Goal: Connect with others: Connect with others

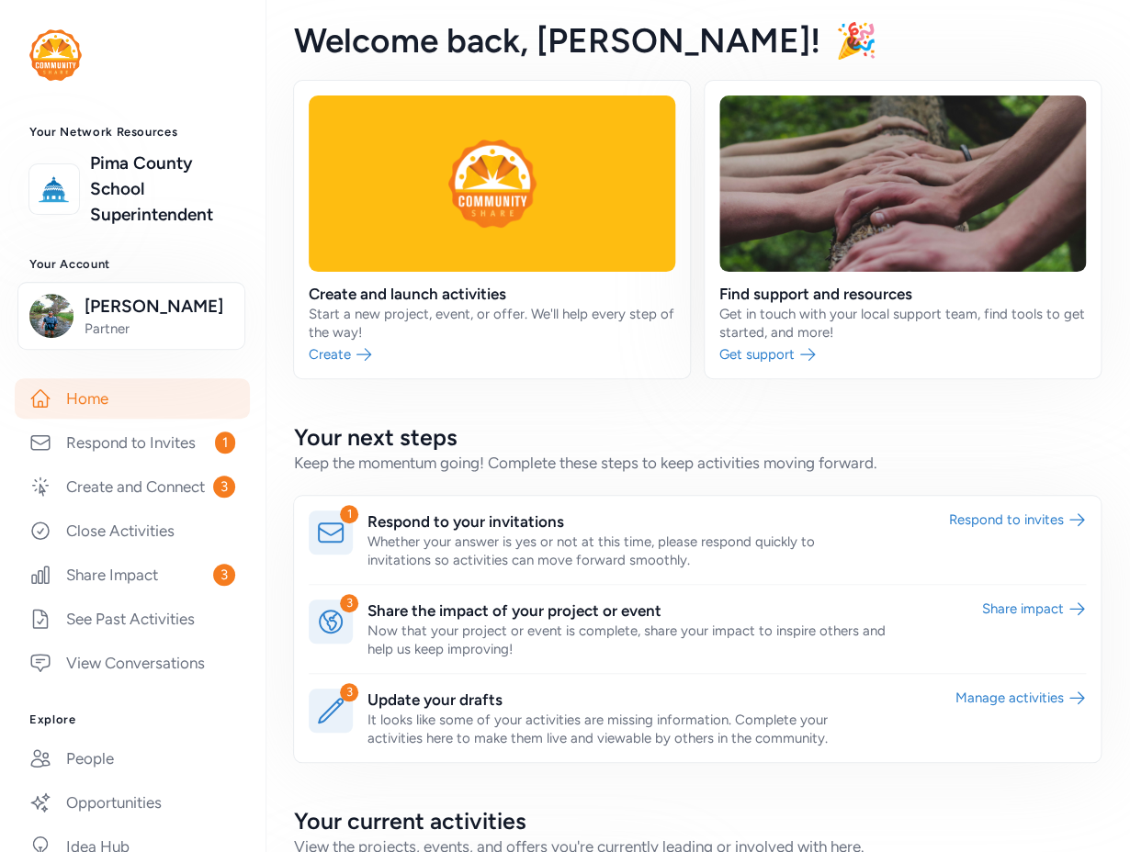
click at [194, 50] on link at bounding box center [132, 54] width 206 height 51
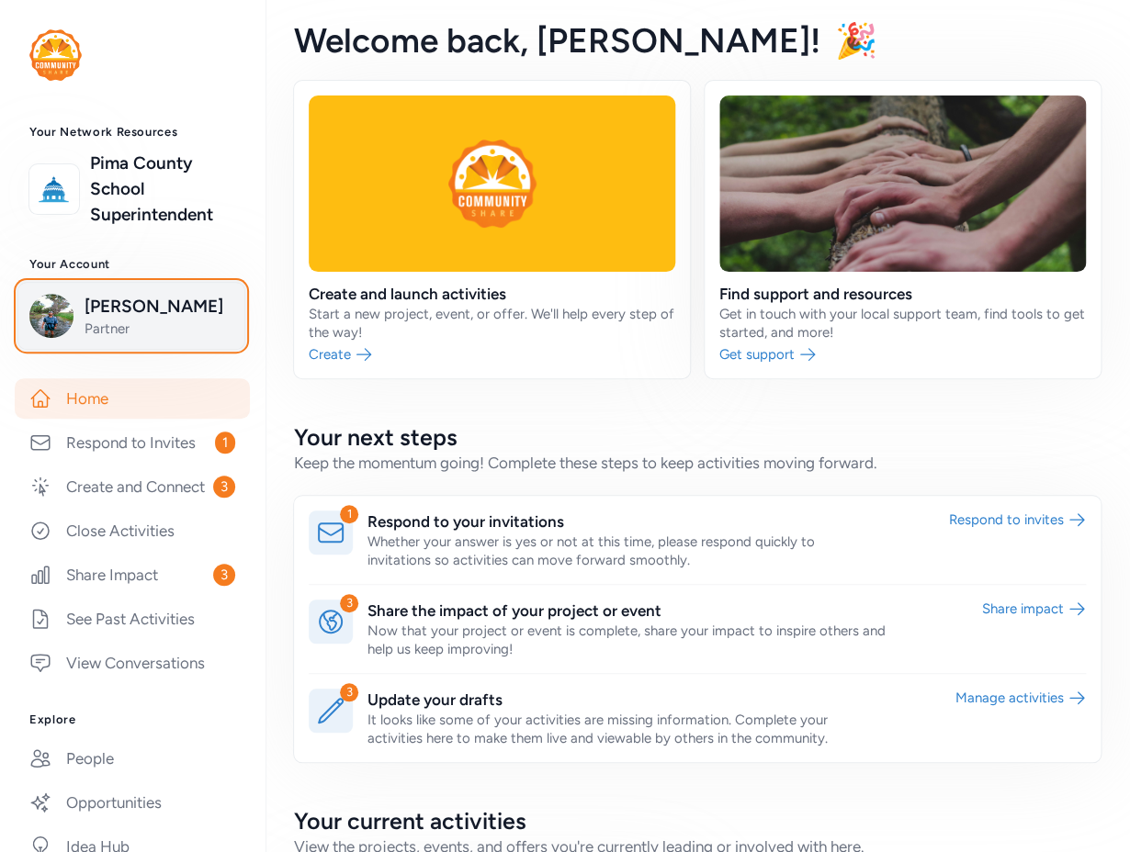
click at [129, 299] on span "Josh Schachter" at bounding box center [159, 307] width 149 height 26
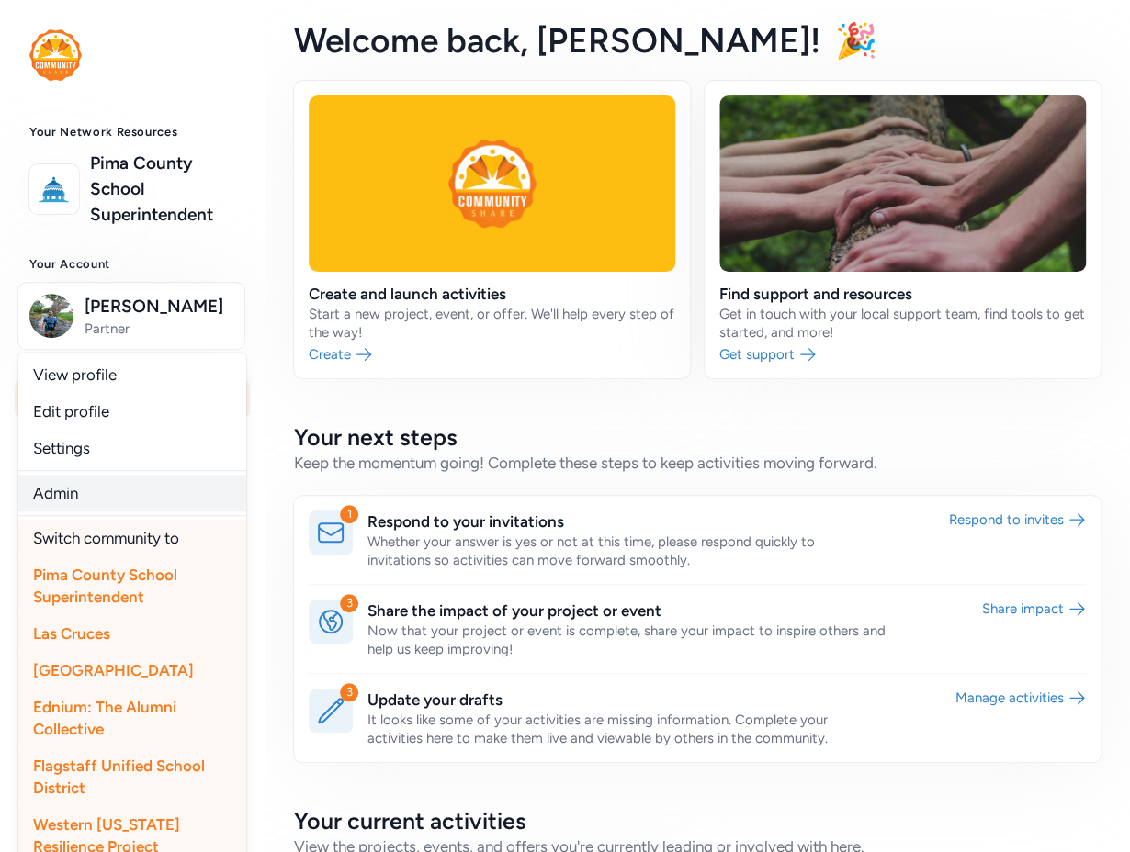
click at [96, 490] on link "Admin" at bounding box center [132, 493] width 228 height 37
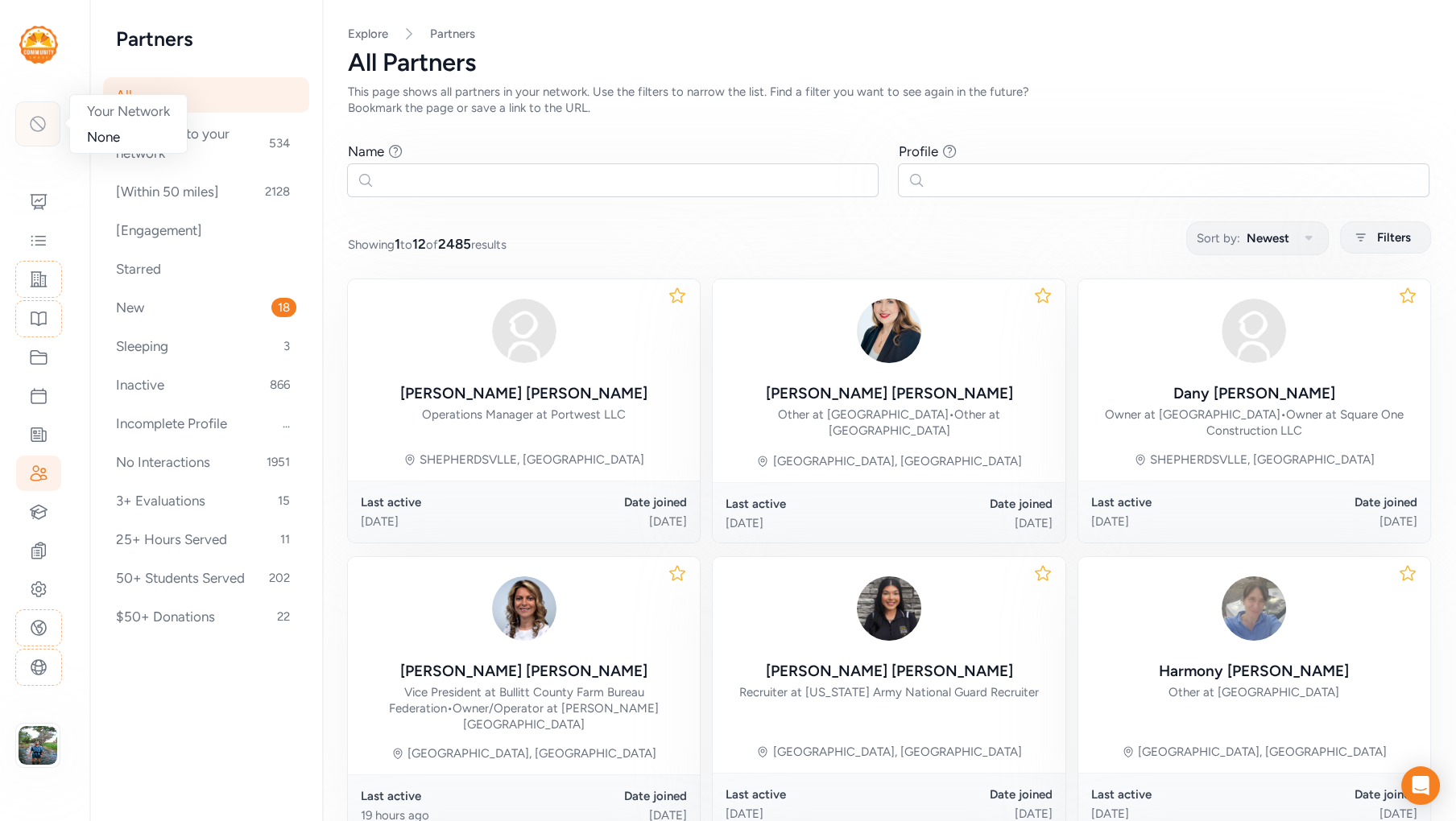
click at [43, 128] on icon at bounding box center [38, 124] width 19 height 19
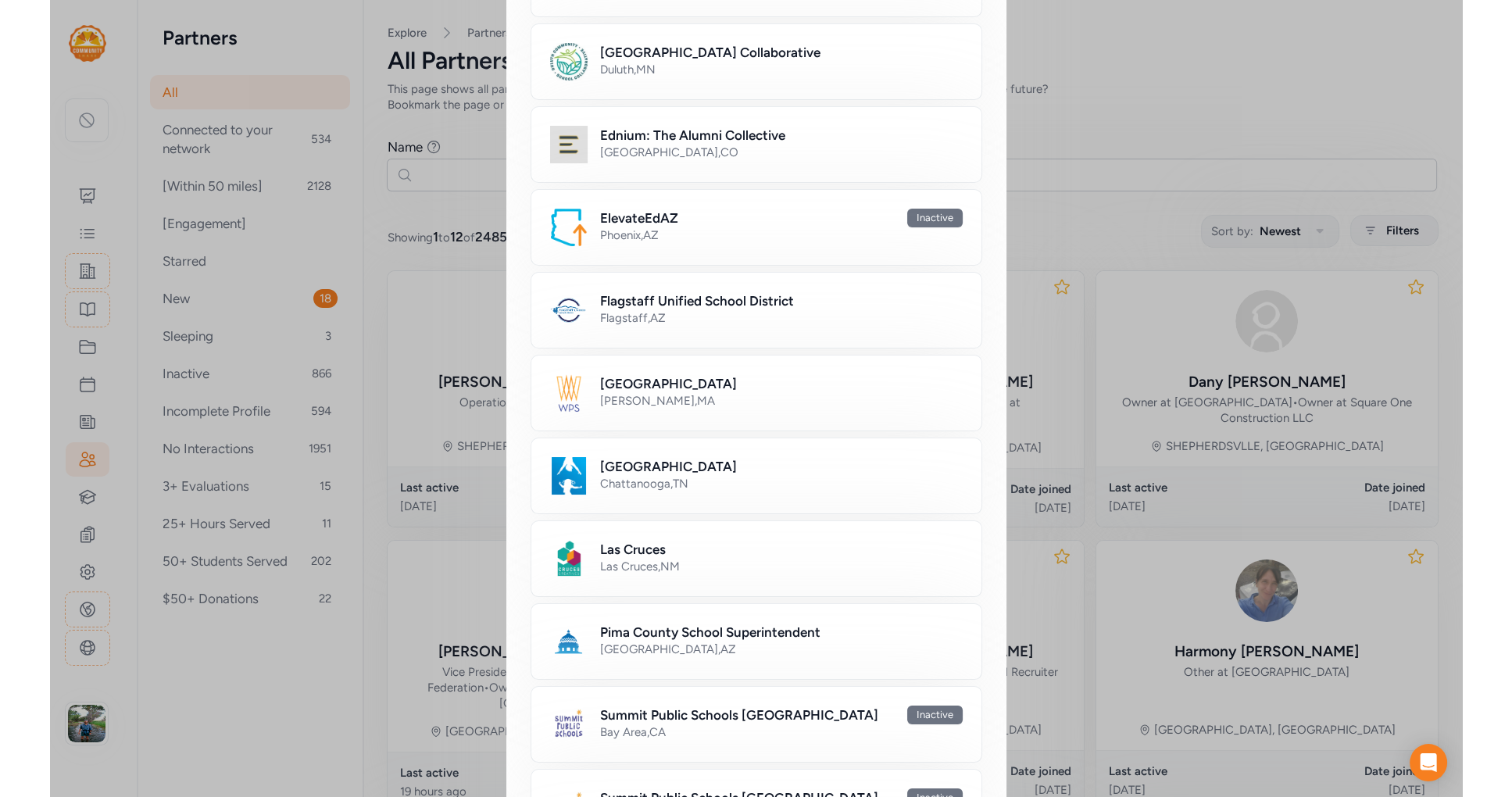
scroll to position [539, 0]
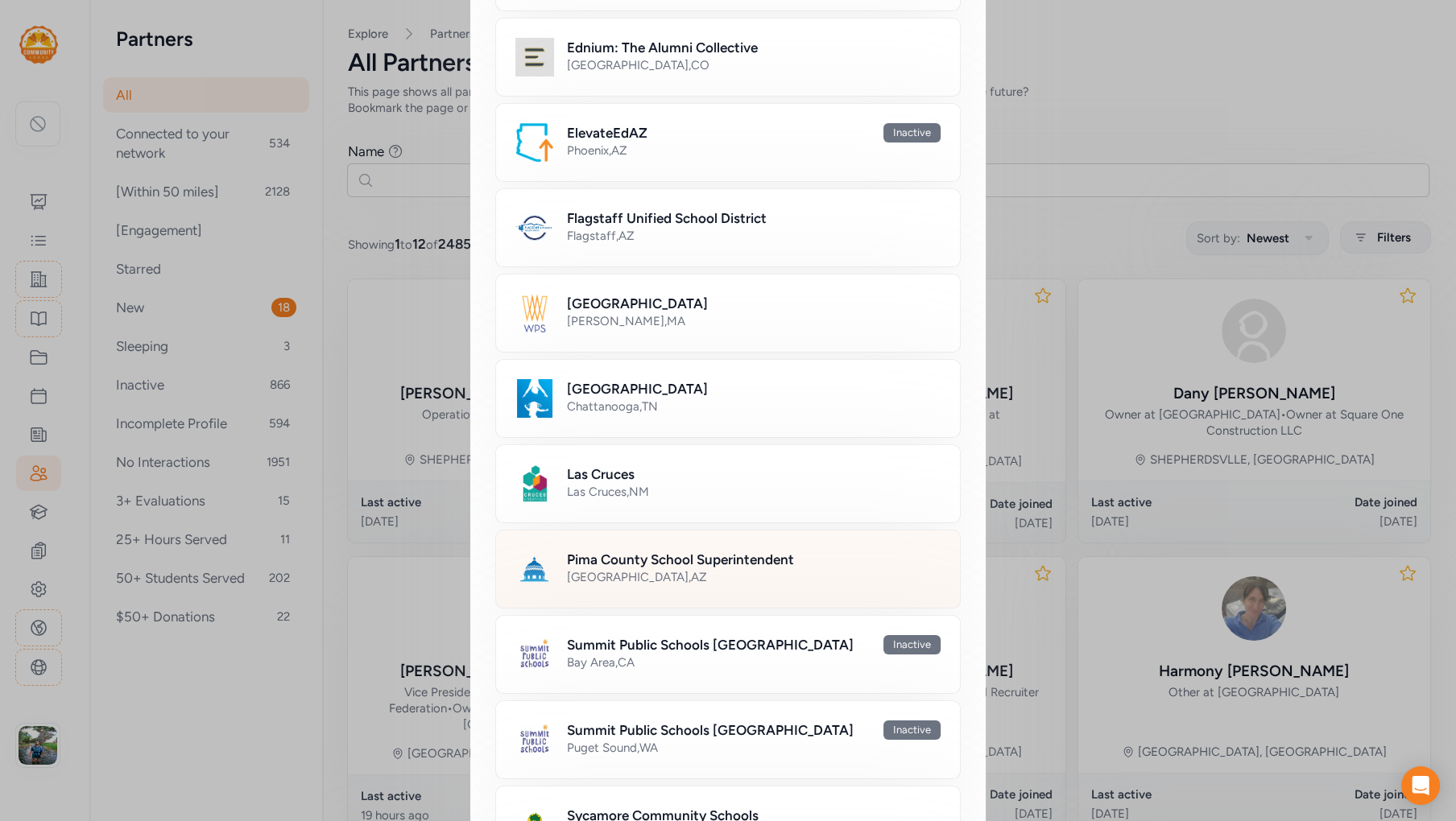
click at [689, 558] on h2 "Pima County School Superintendent" at bounding box center [680, 559] width 227 height 19
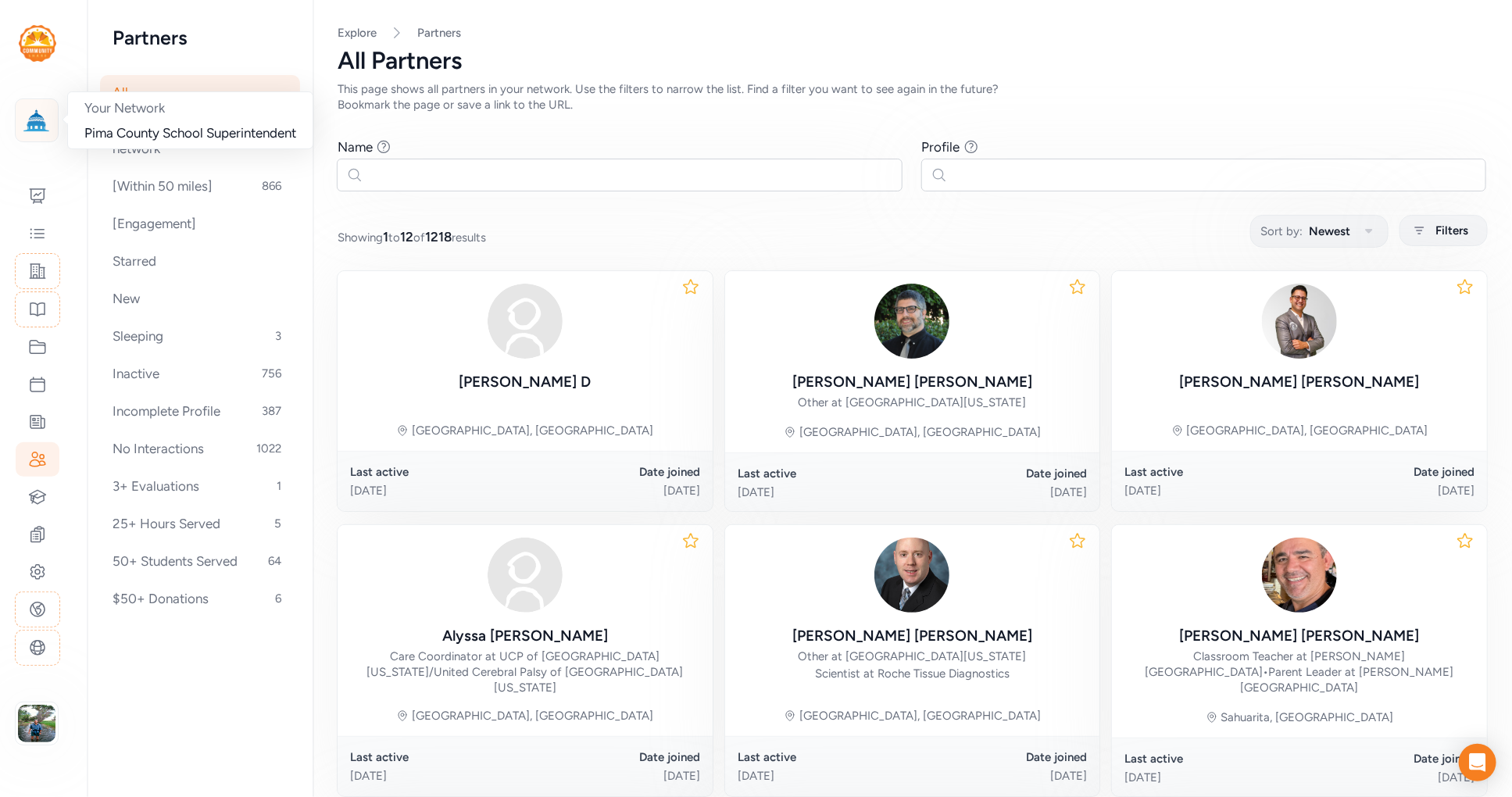
click at [37, 128] on img at bounding box center [37, 120] width 34 height 34
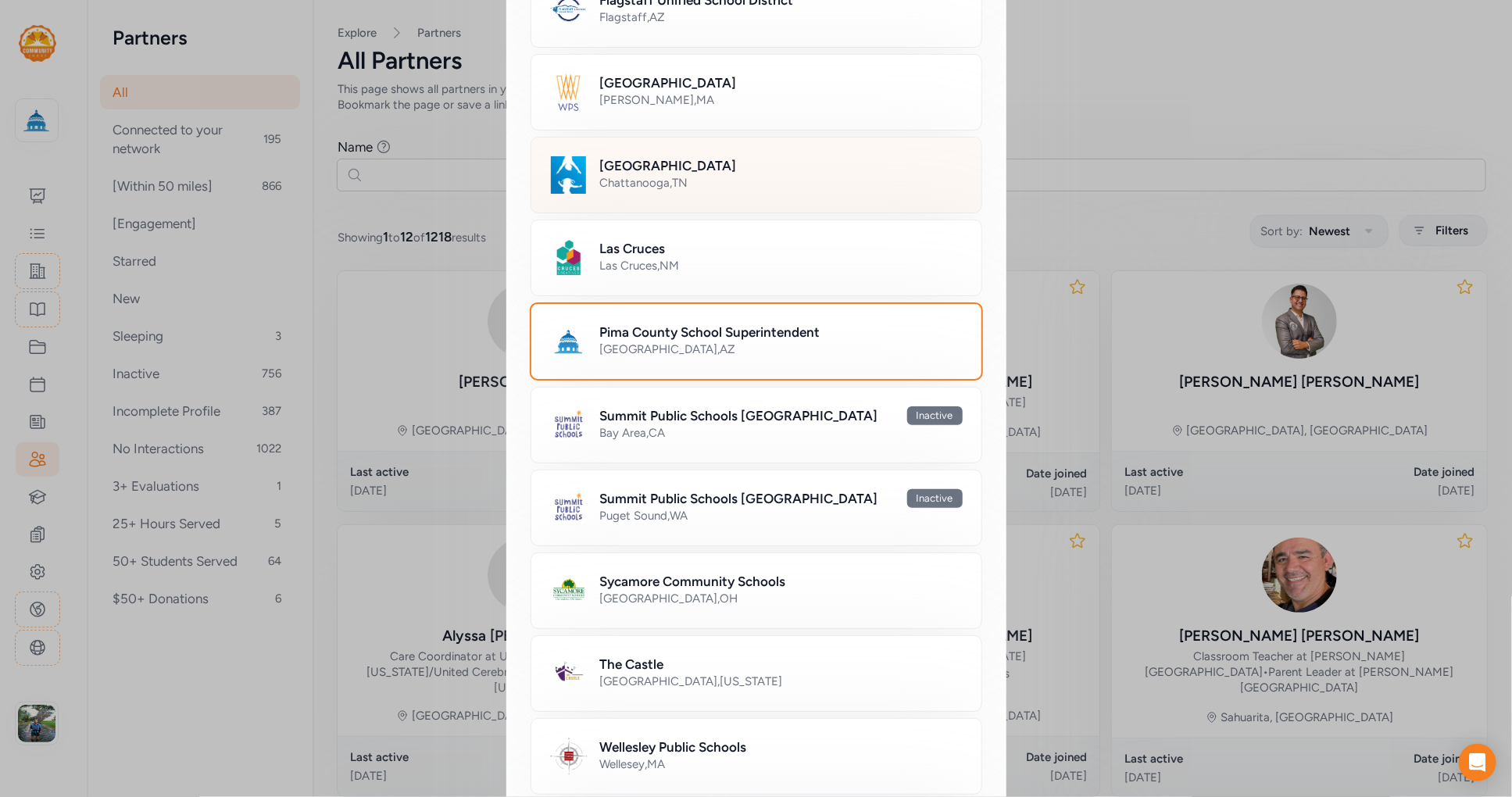
scroll to position [762, 0]
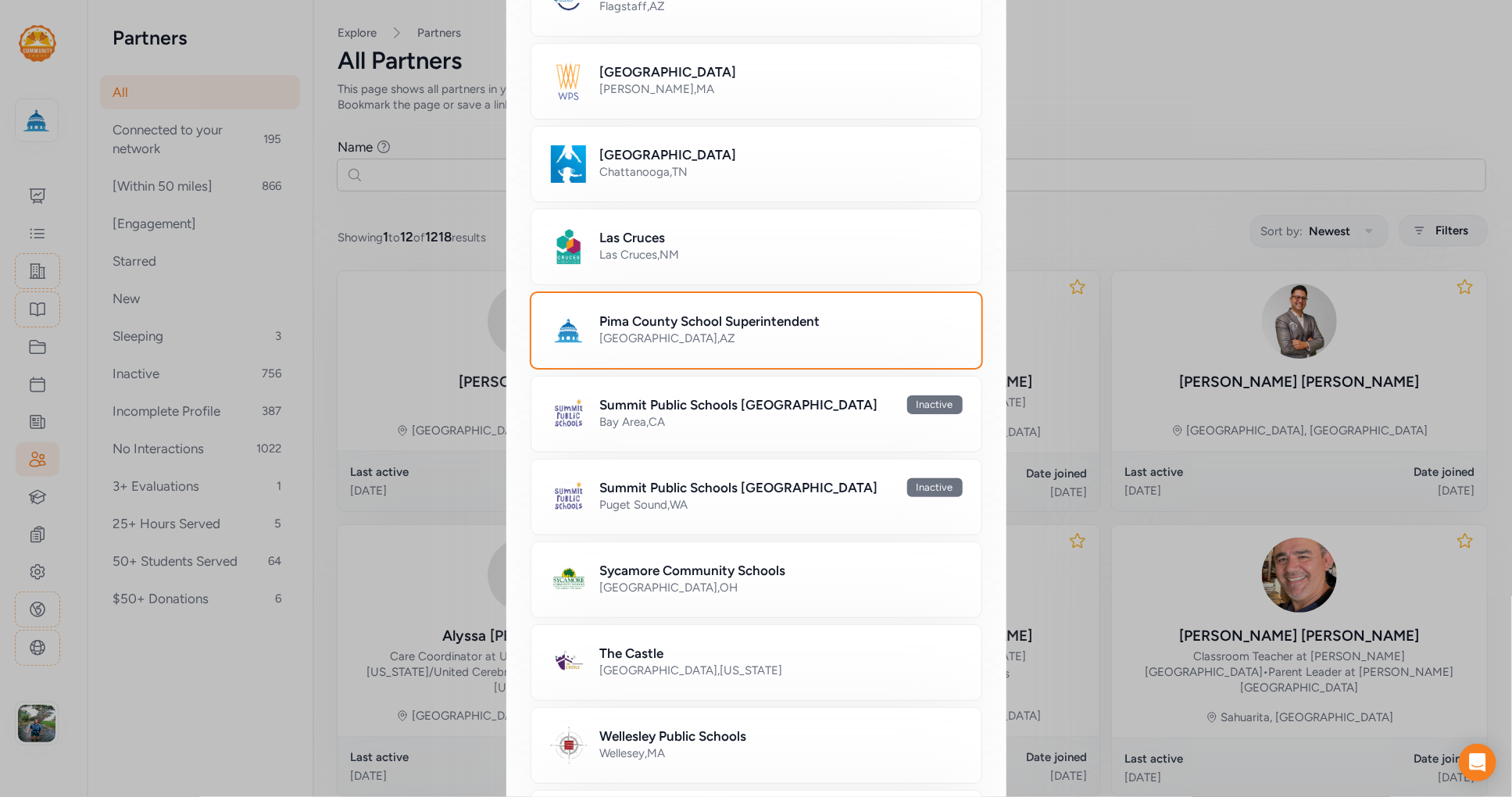
click at [1056, 109] on div "Switch Network Select the network you want to view. Close None Nationwide , [GE…" at bounding box center [756, 153] width 1512 height 1831
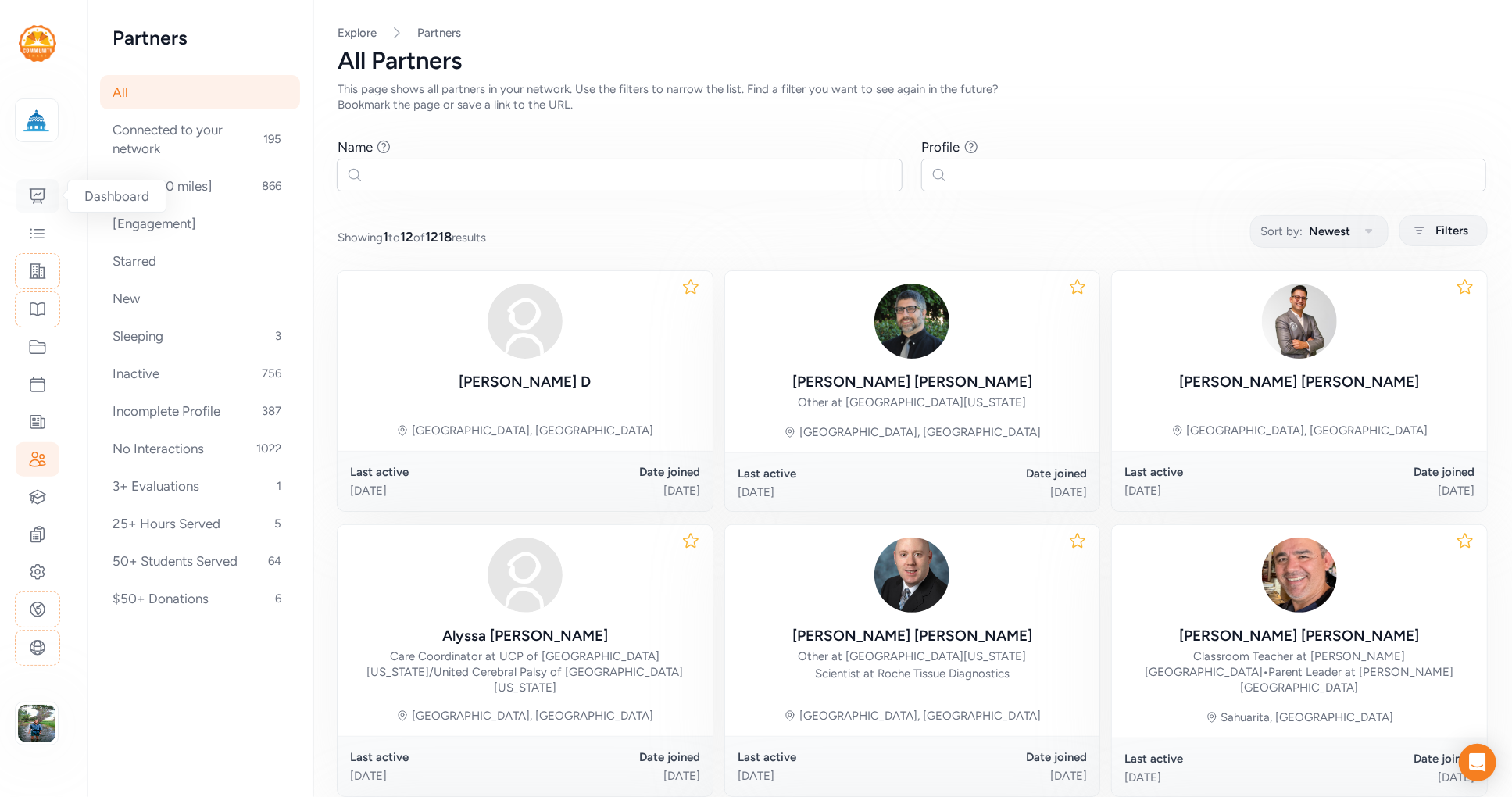
click at [41, 196] on icon at bounding box center [37, 196] width 19 height 19
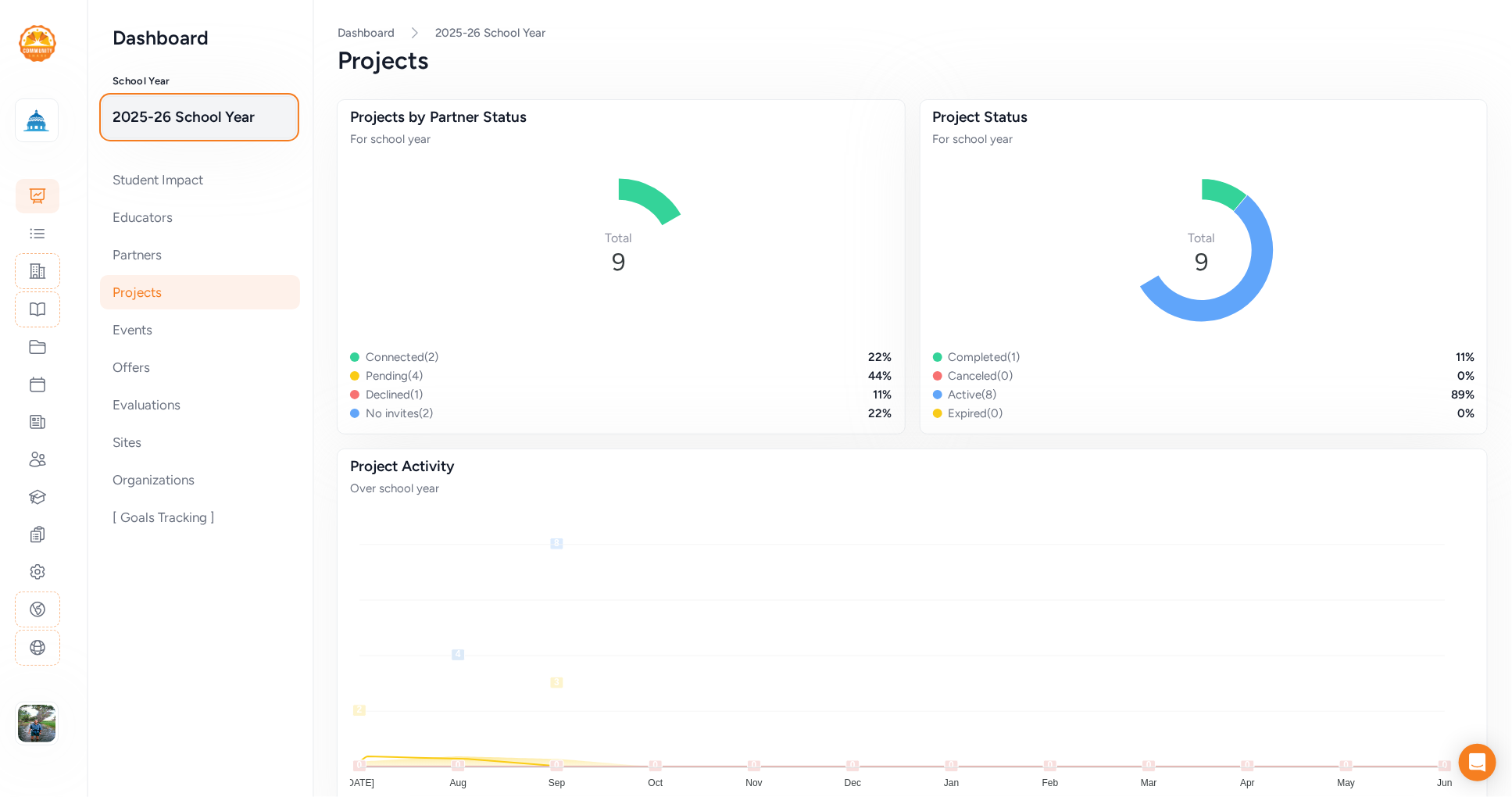
click at [173, 123] on span "2025-26 School Year" at bounding box center [199, 117] width 174 height 22
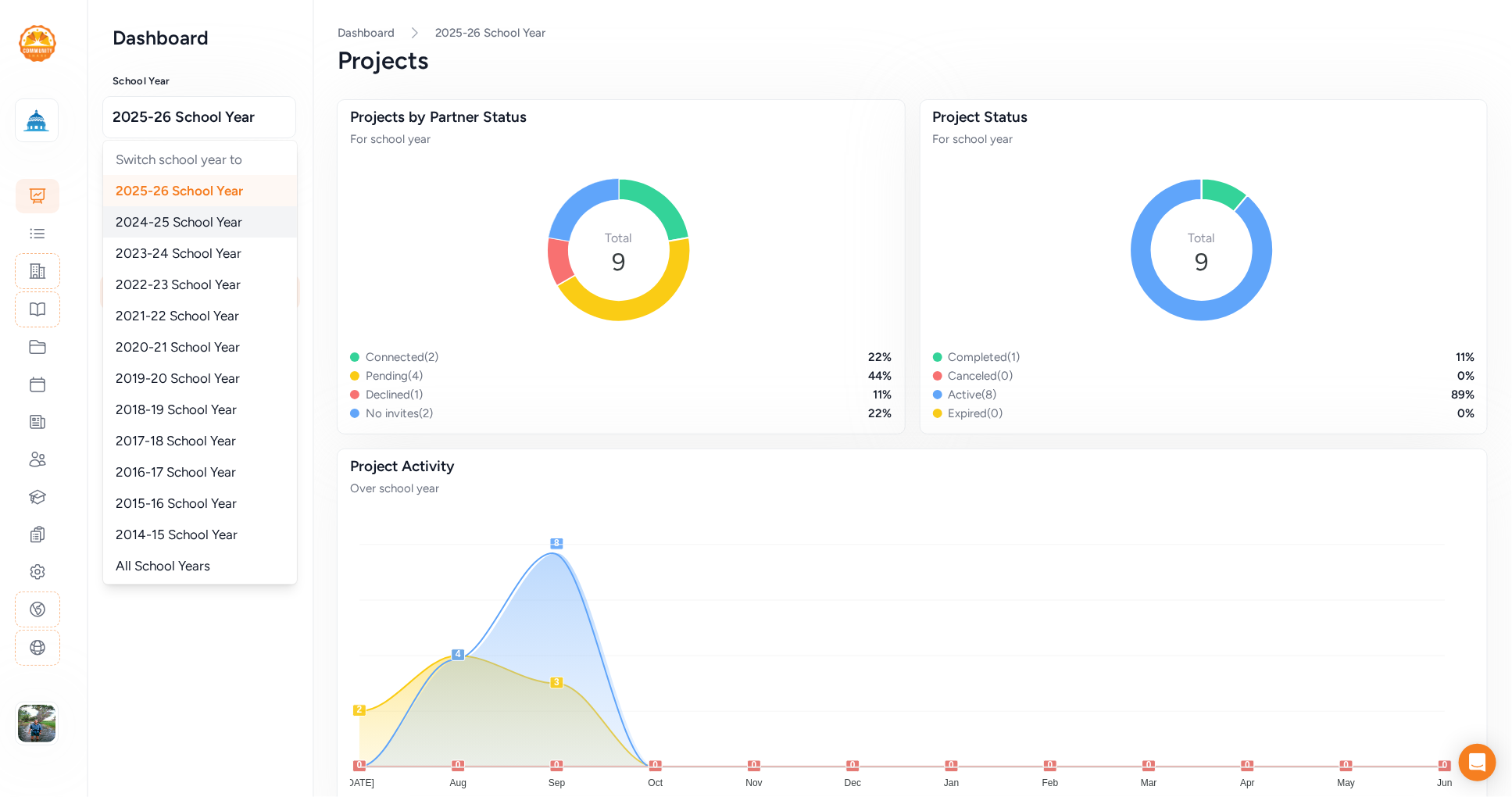
click at [165, 222] on span "2024-25 School Year" at bounding box center [179, 222] width 127 height 15
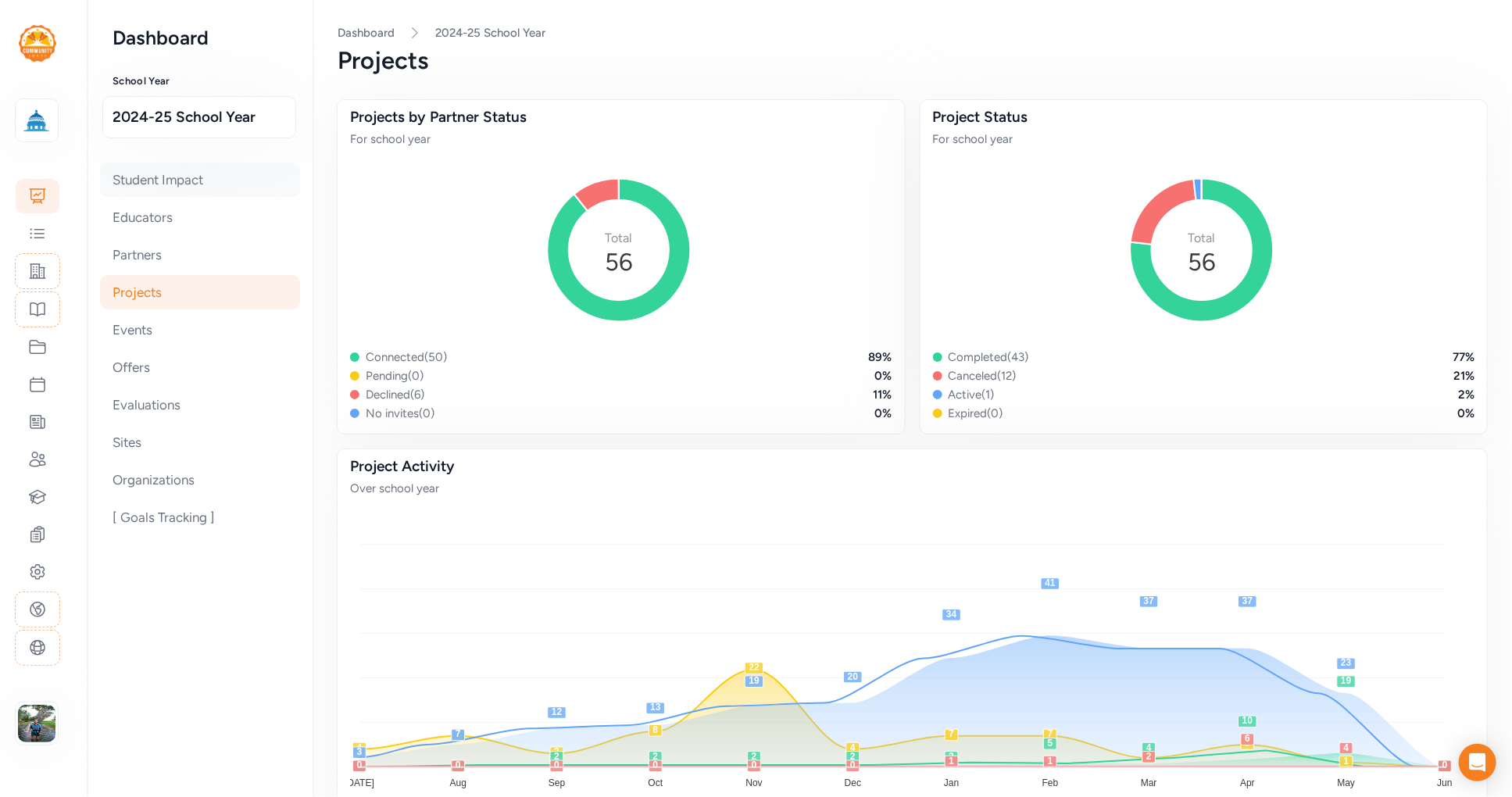
click at [174, 188] on div "Student Impact" at bounding box center [200, 179] width 200 height 34
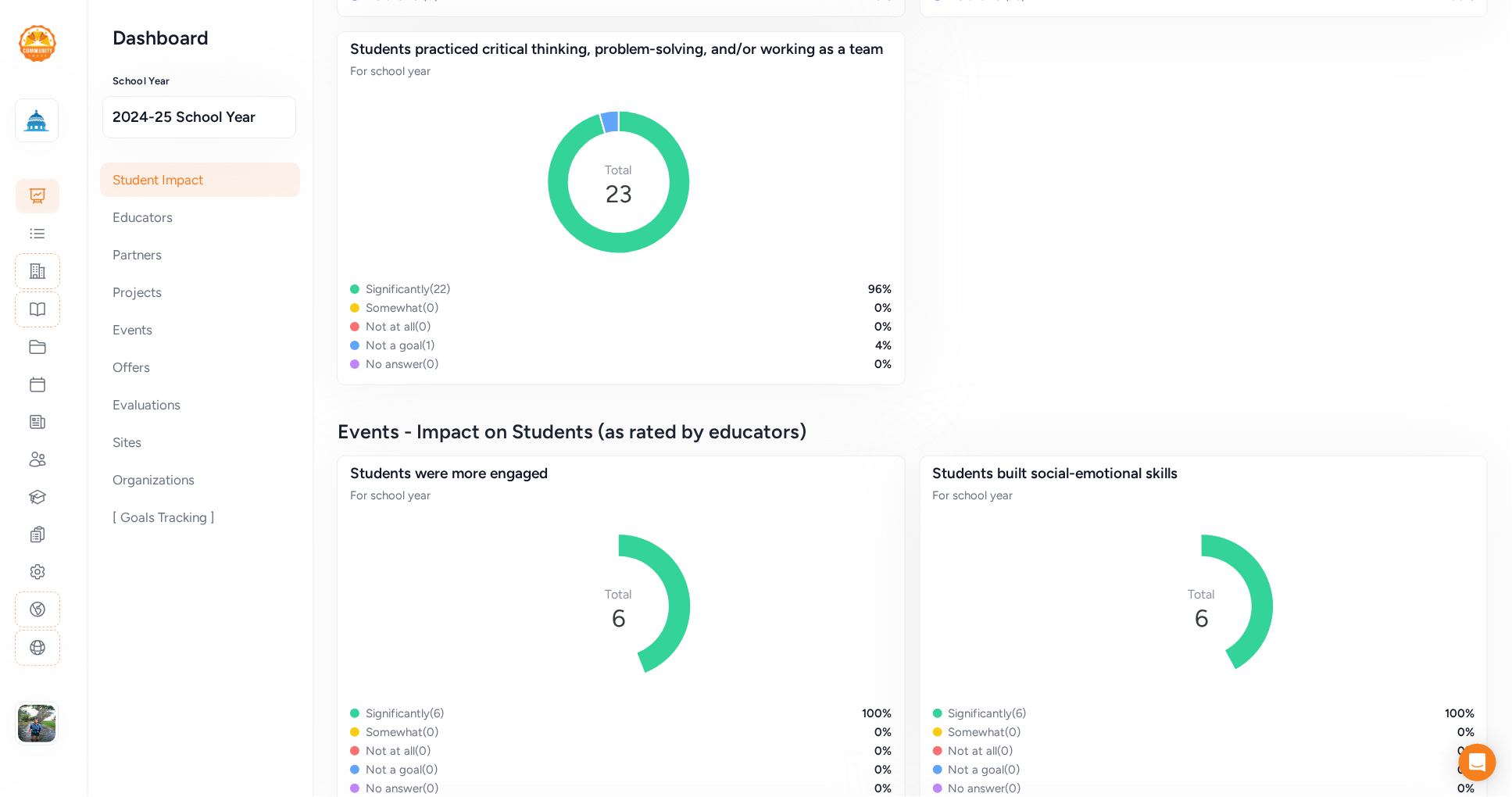
scroll to position [1052, 0]
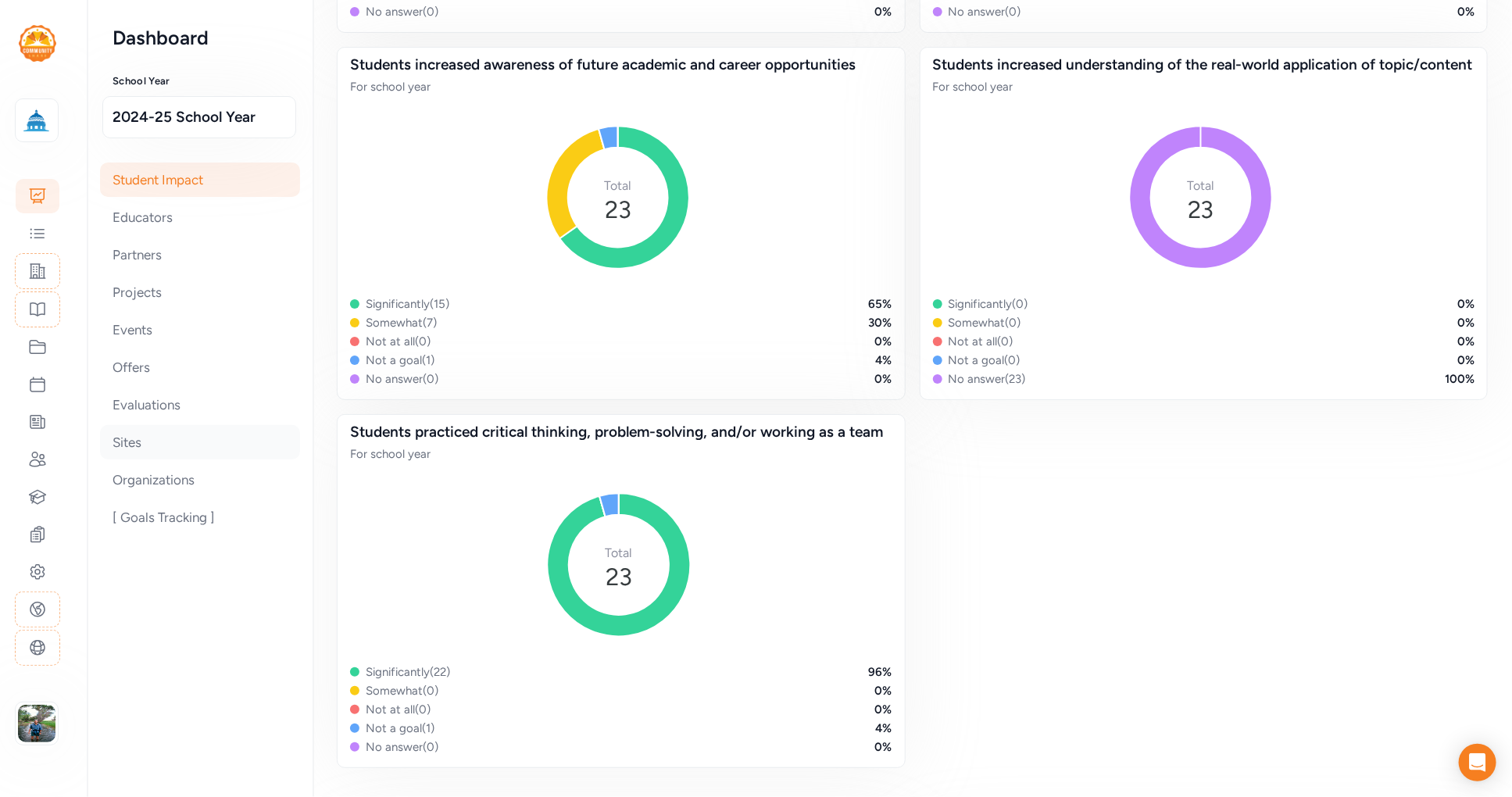
click at [122, 436] on div "Sites" at bounding box center [200, 442] width 200 height 34
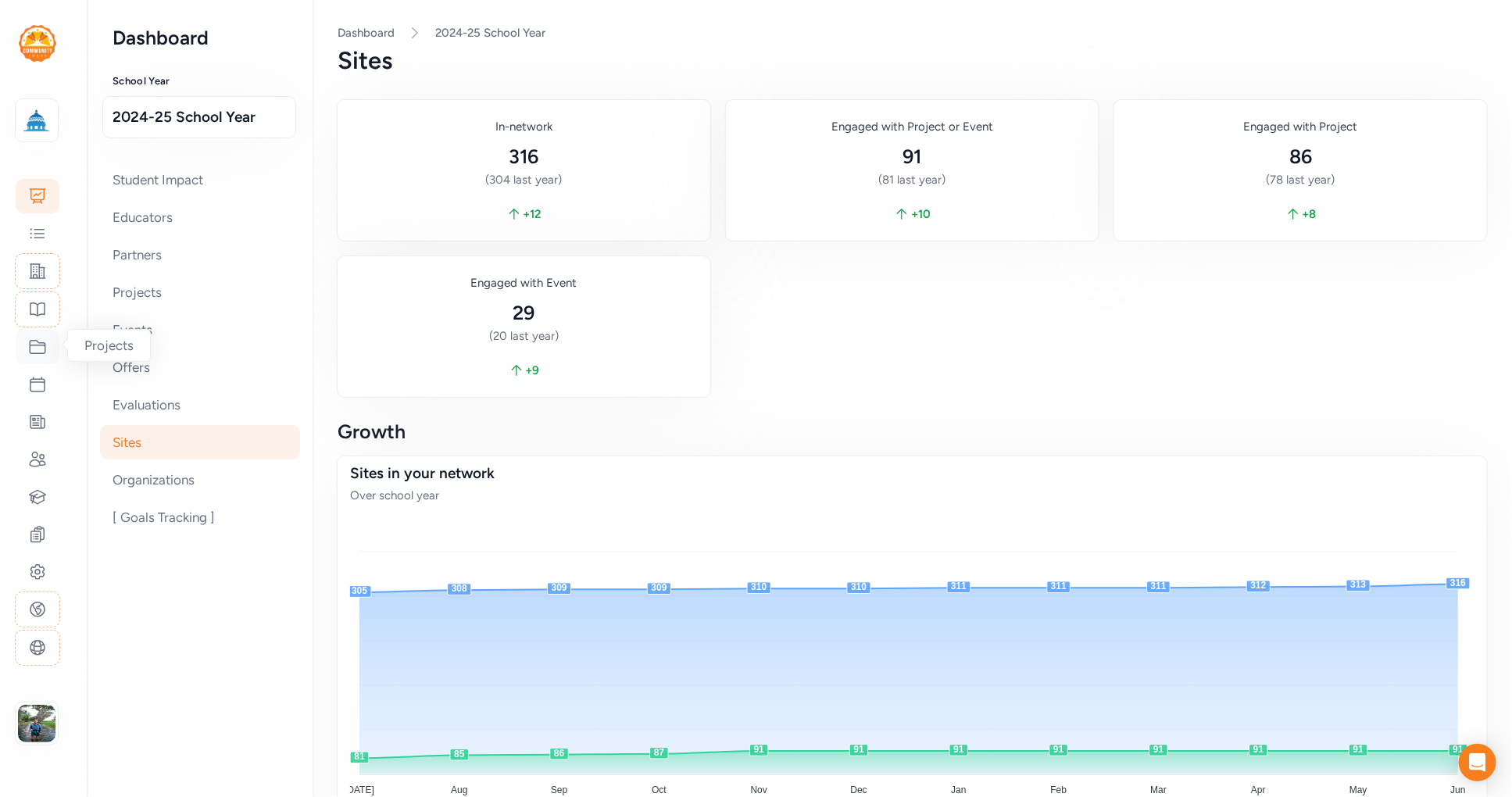
click at [23, 340] on div at bounding box center [37, 347] width 43 height 34
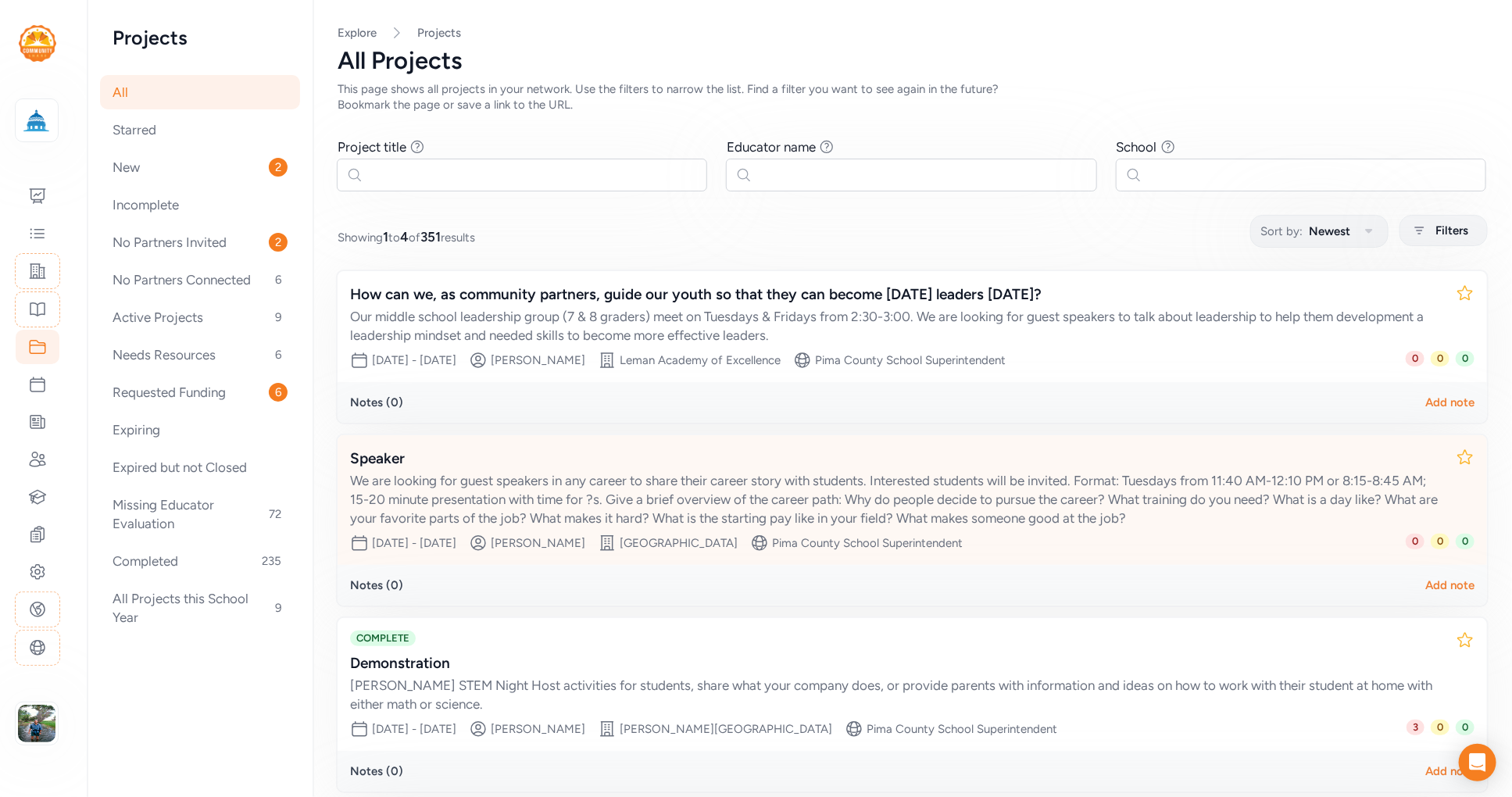
scroll to position [217, 0]
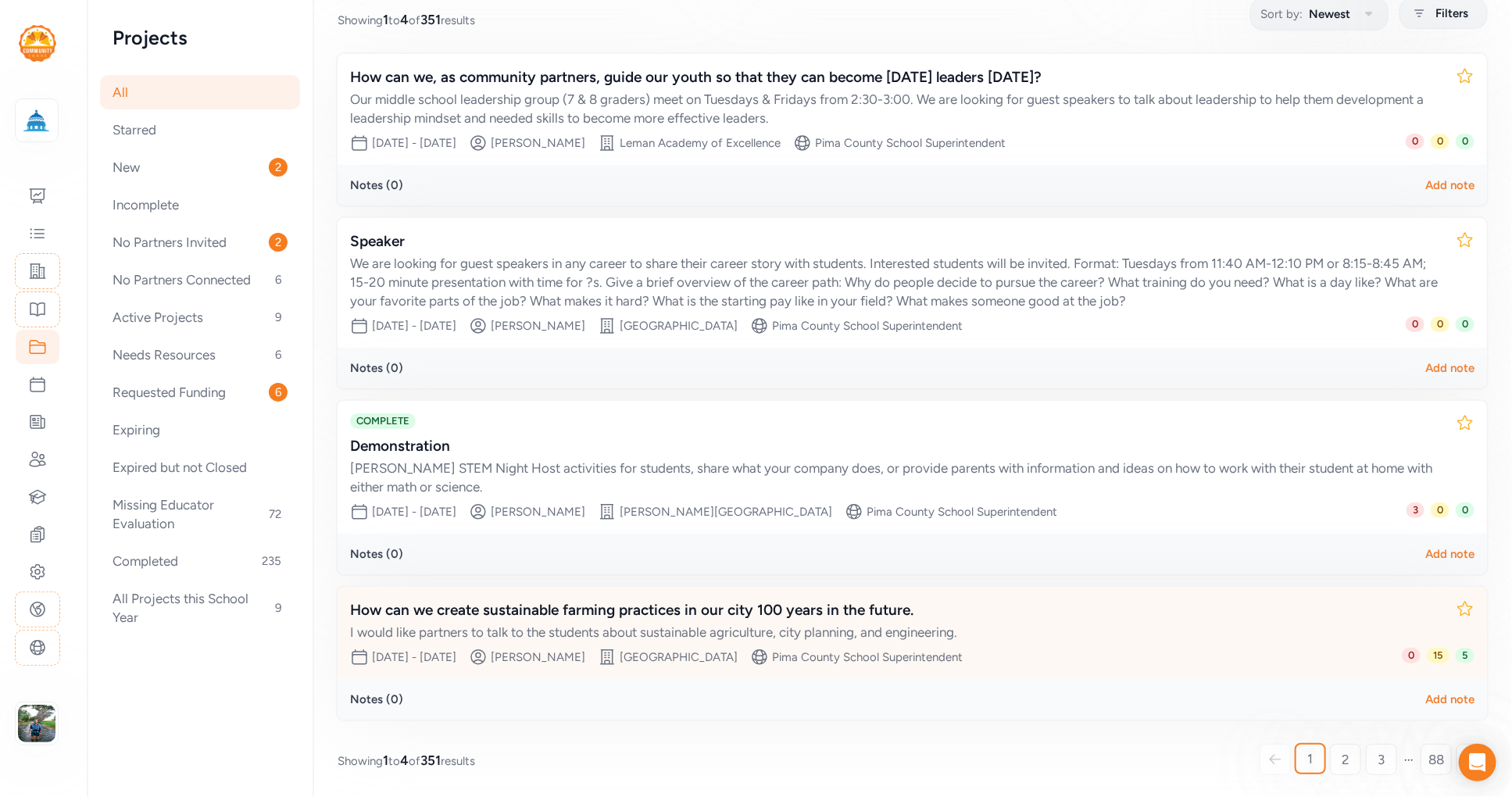
click at [720, 601] on div "How can we create sustainable farming practices in our city 100 years in the fu…" at bounding box center [896, 611] width 1093 height 22
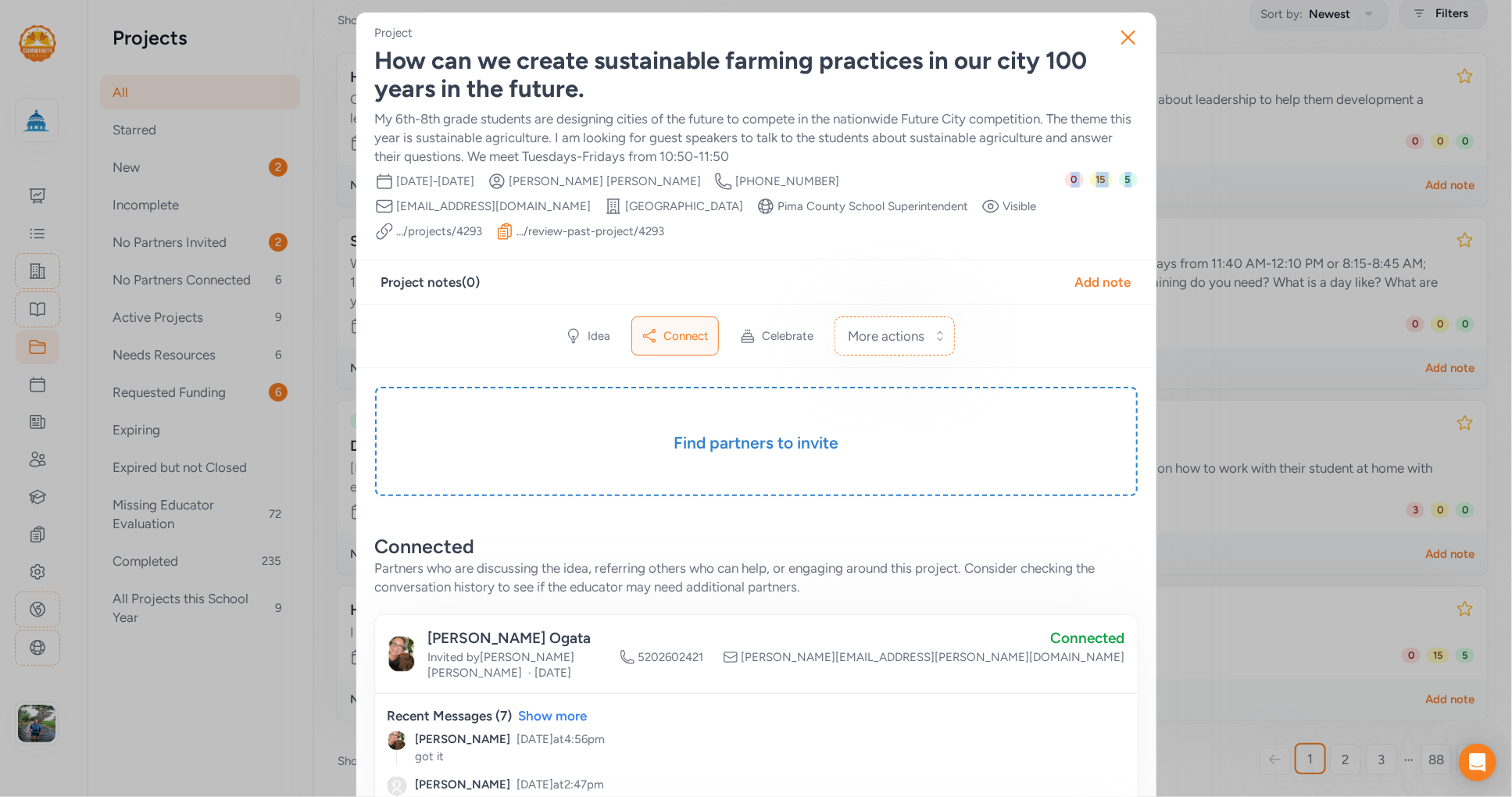
drag, startPoint x: 1140, startPoint y: 194, endPoint x: 1068, endPoint y: 180, distance: 73.3
click at [1056, 191] on div "0 15 5" at bounding box center [1101, 206] width 72 height 69
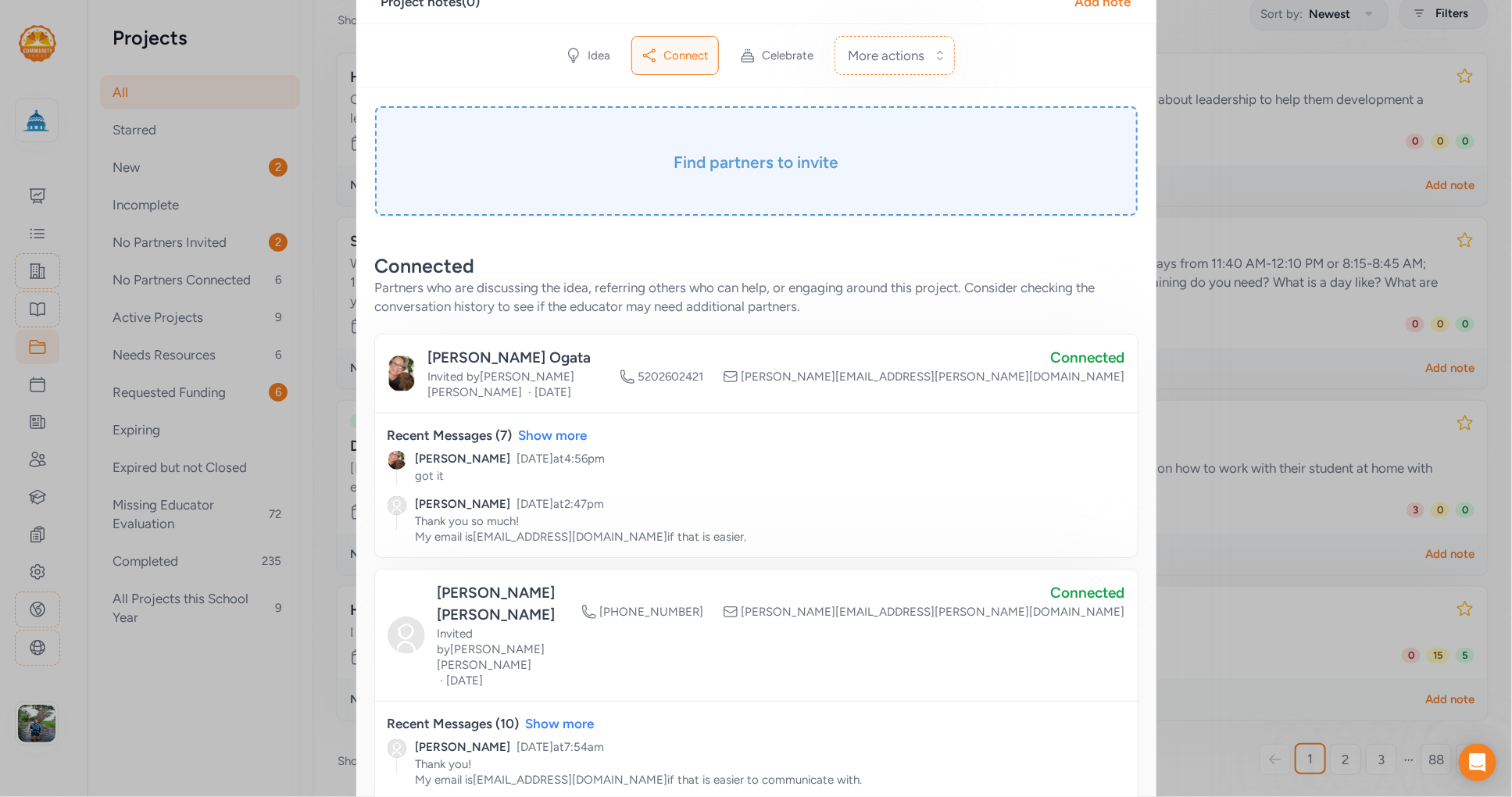
scroll to position [291, 0]
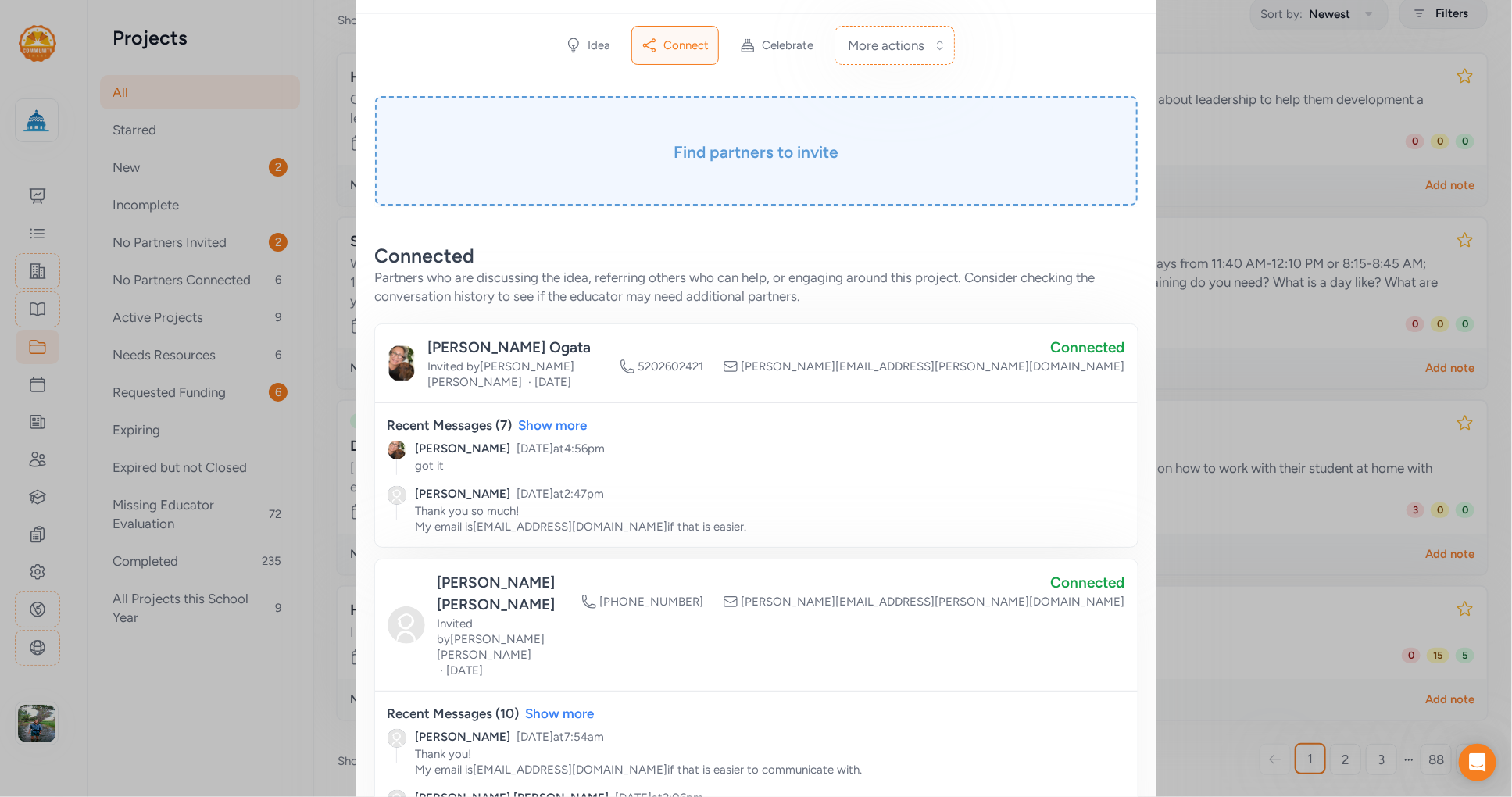
click at [793, 157] on h3 "Find partners to invite" at bounding box center [756, 152] width 685 height 22
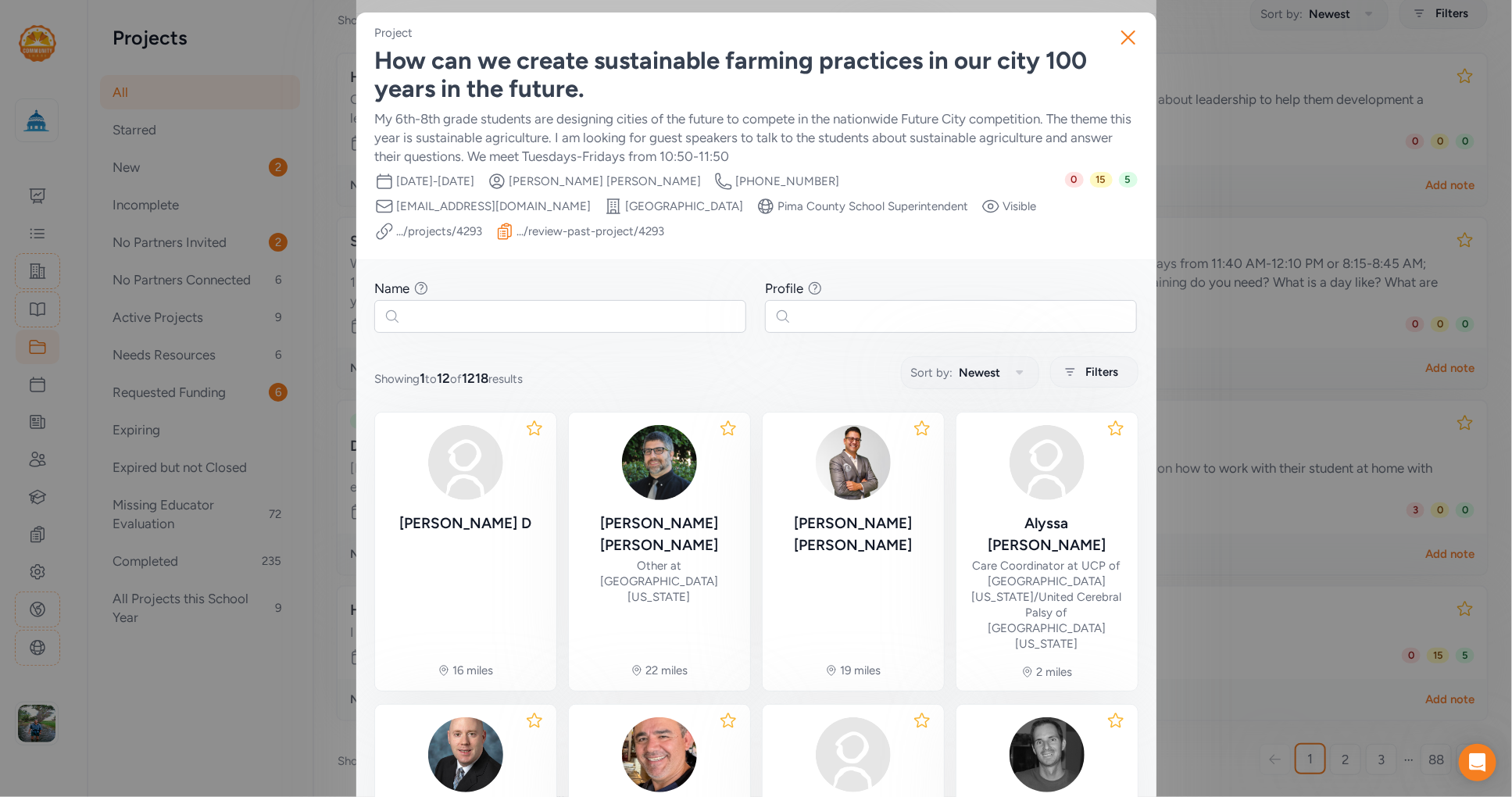
scroll to position [198, 0]
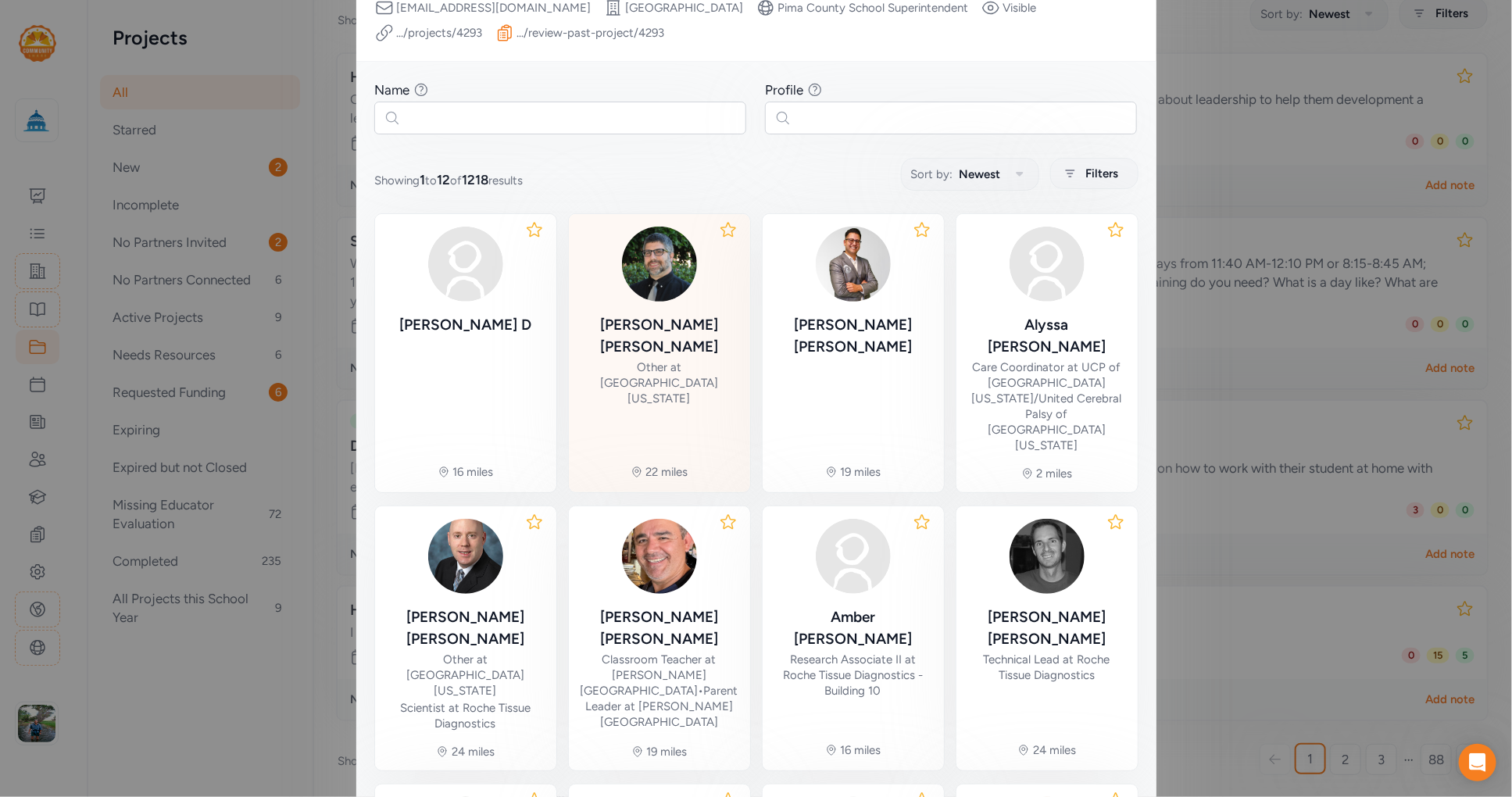
click at [653, 316] on div "[PERSON_NAME]" at bounding box center [659, 335] width 157 height 43
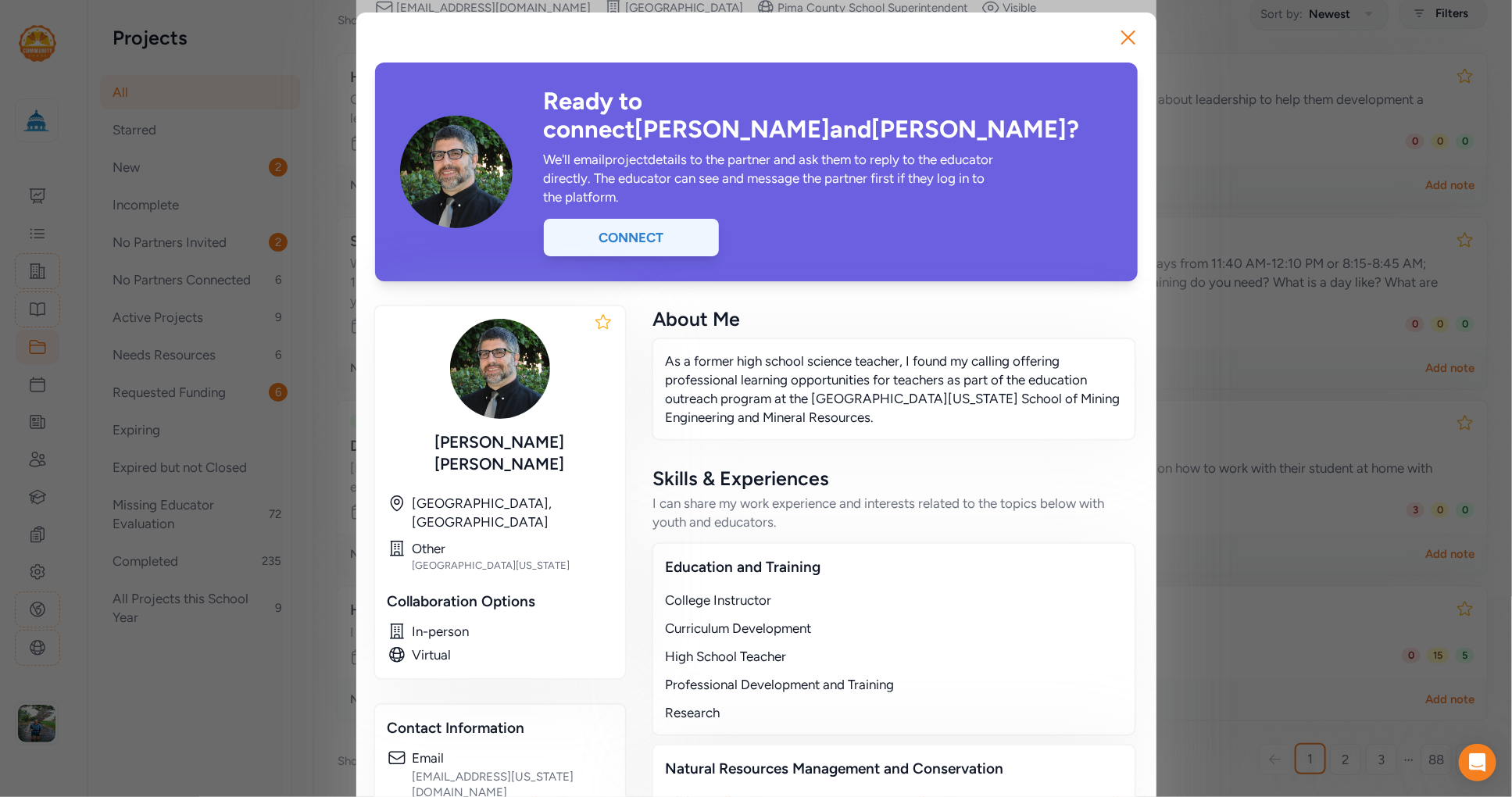
click at [645, 219] on div "Connect" at bounding box center [631, 237] width 175 height 37
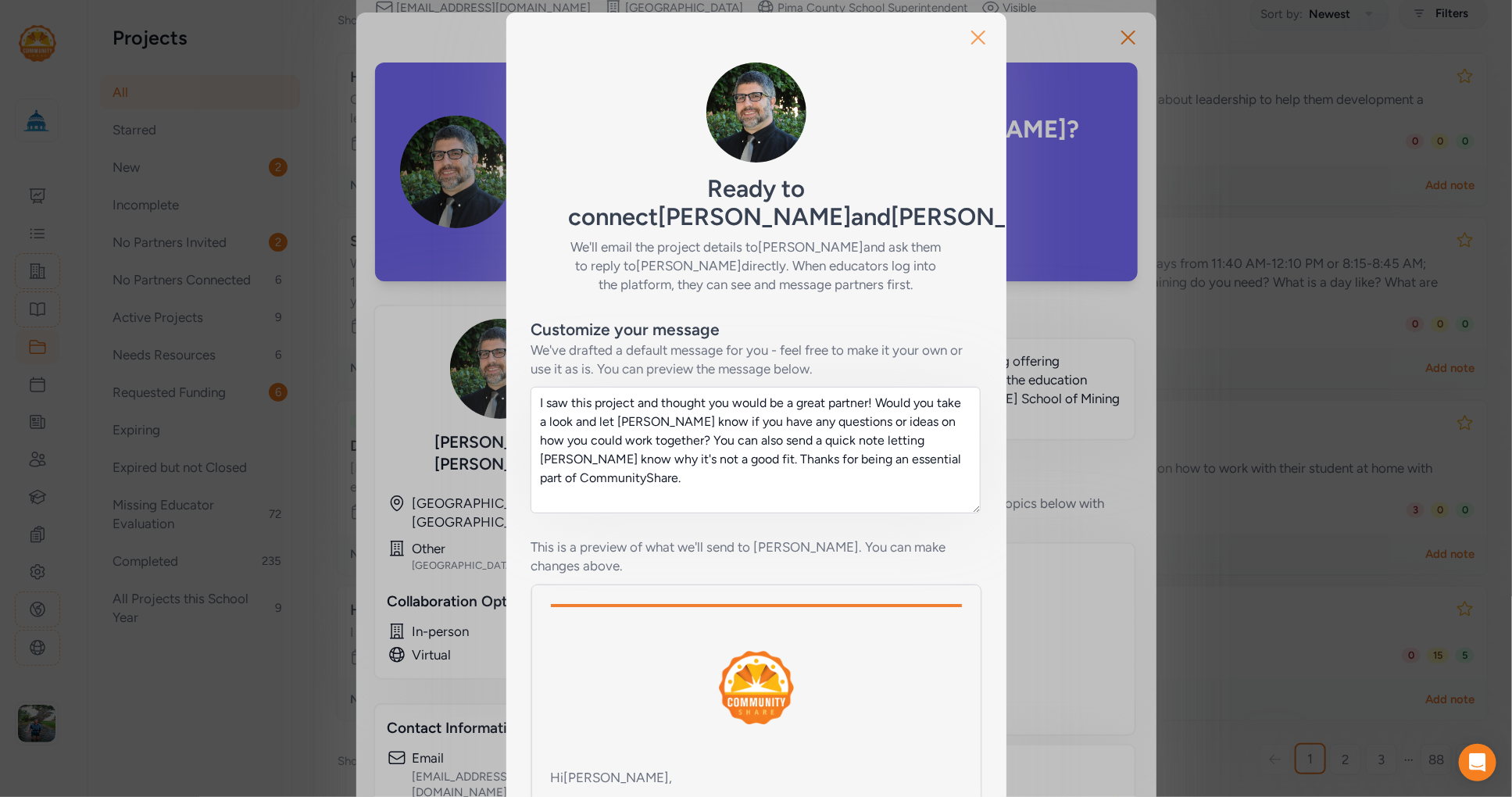
click at [973, 32] on icon "button" at bounding box center [978, 37] width 25 height 25
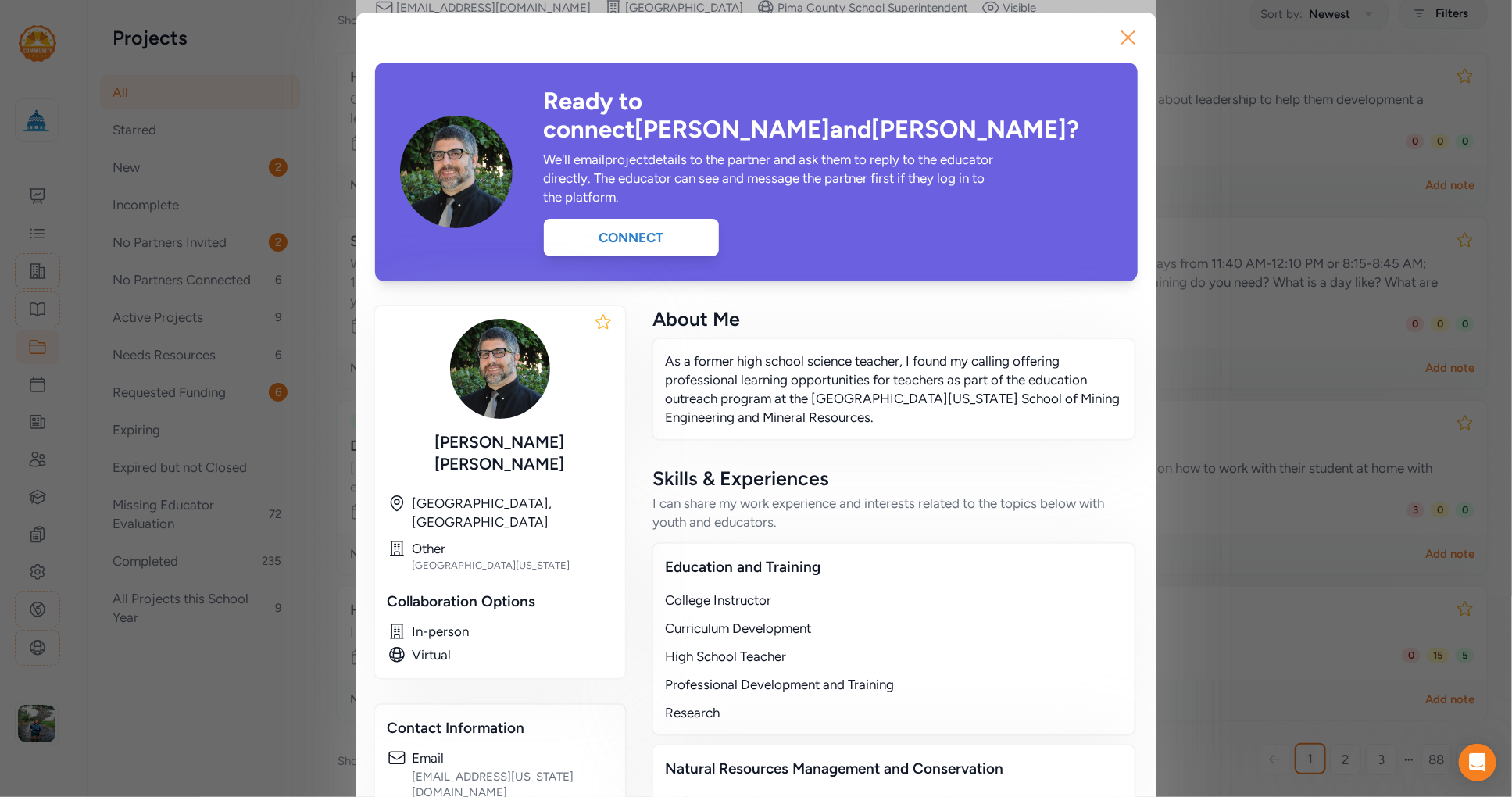
click at [1056, 33] on icon "button" at bounding box center [1128, 37] width 13 height 13
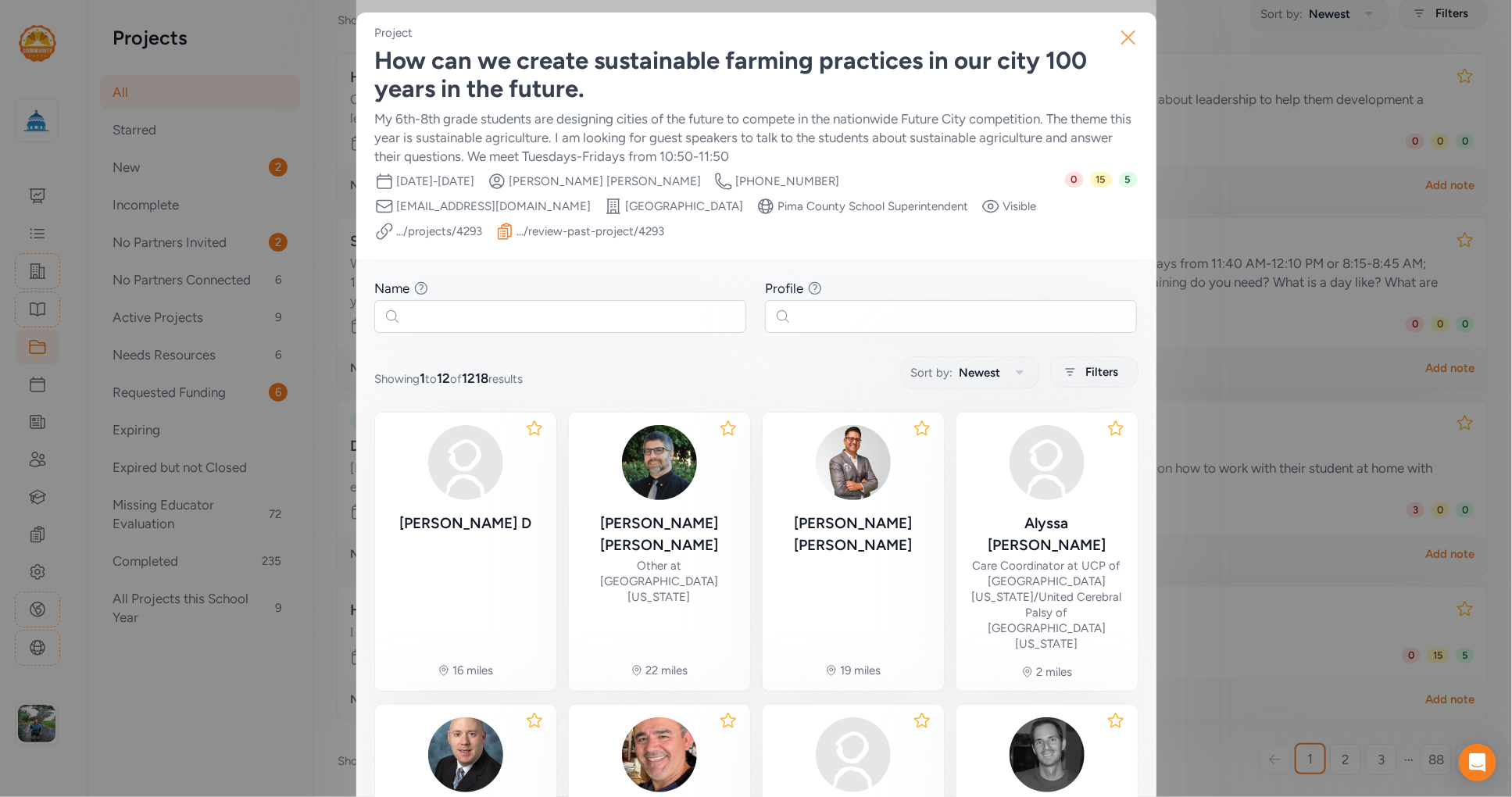
click at [1056, 31] on icon "button" at bounding box center [1128, 37] width 25 height 25
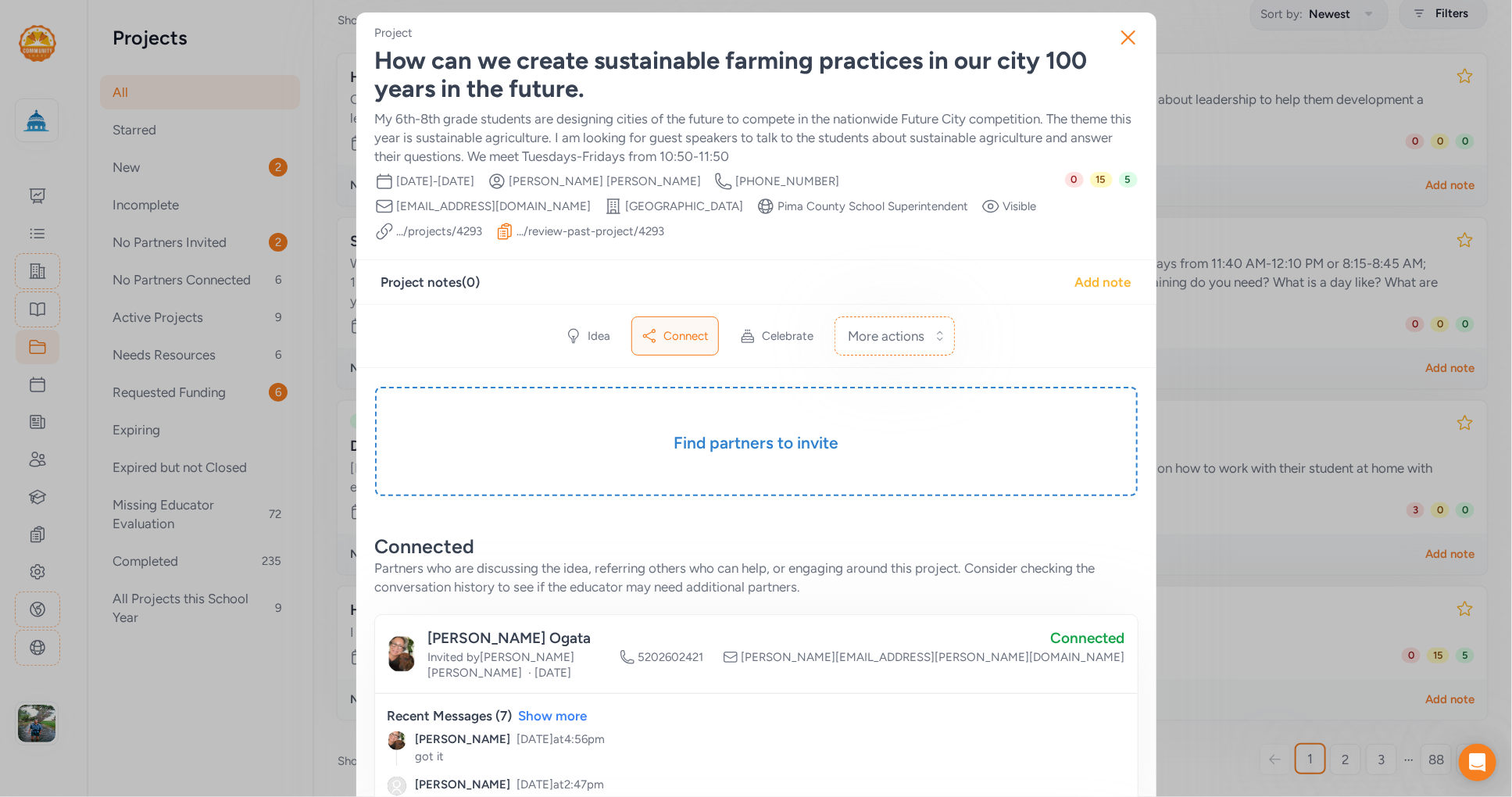
click at [1056, 280] on div "Add note" at bounding box center [1104, 282] width 56 height 19
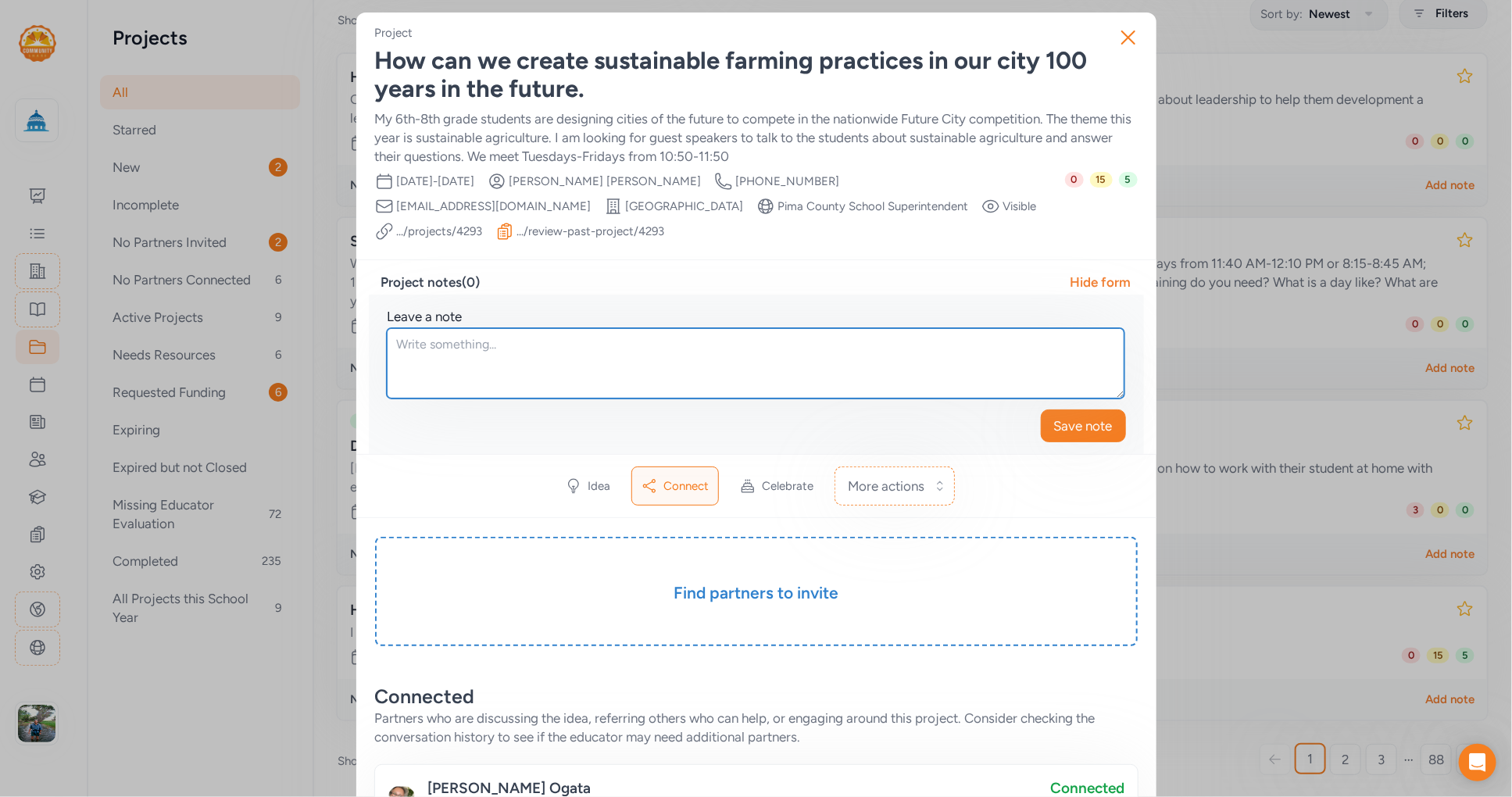
click at [479, 342] on textarea at bounding box center [756, 363] width 738 height 71
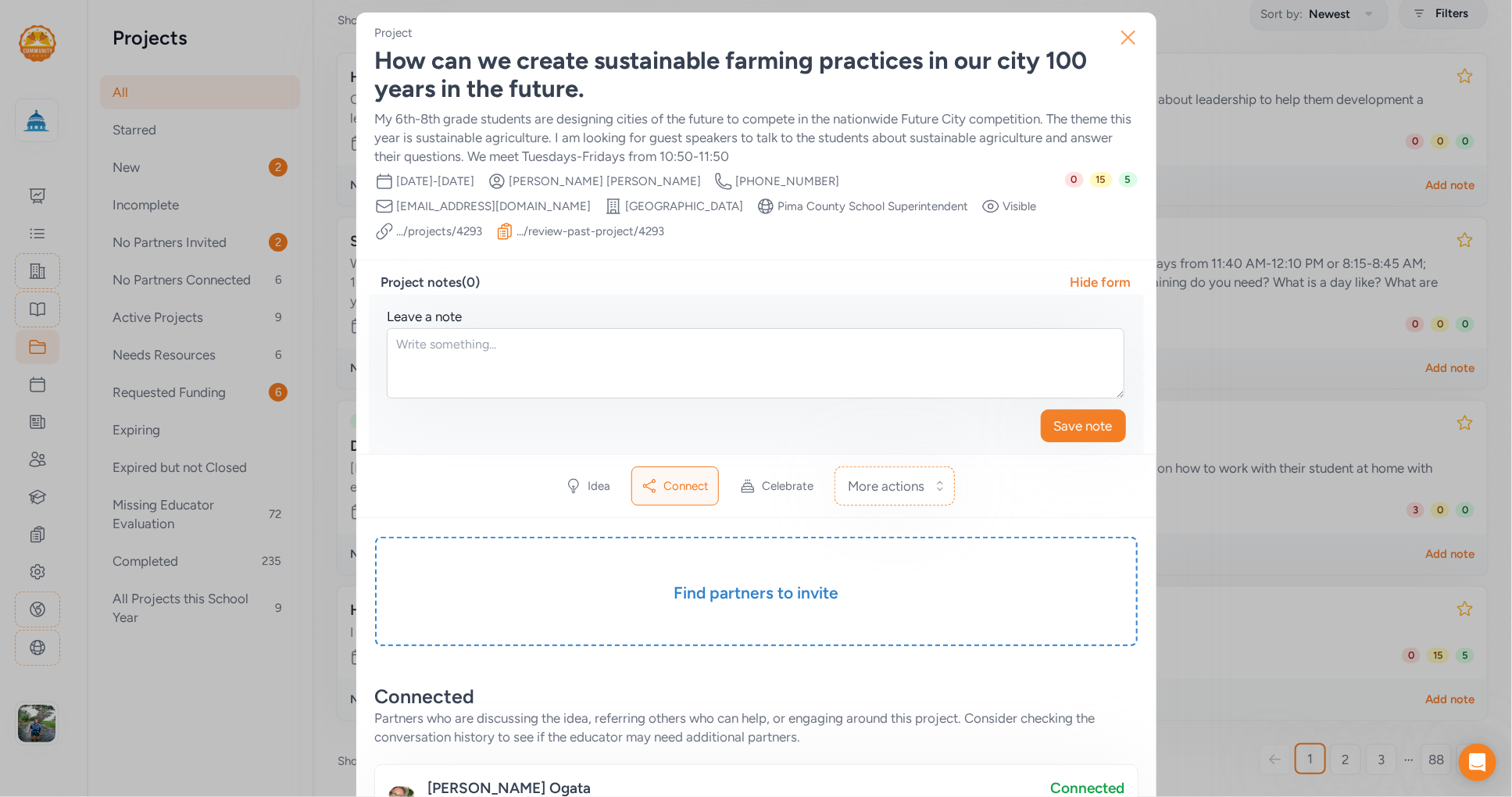
click at [1056, 37] on icon "button" at bounding box center [1128, 37] width 25 height 25
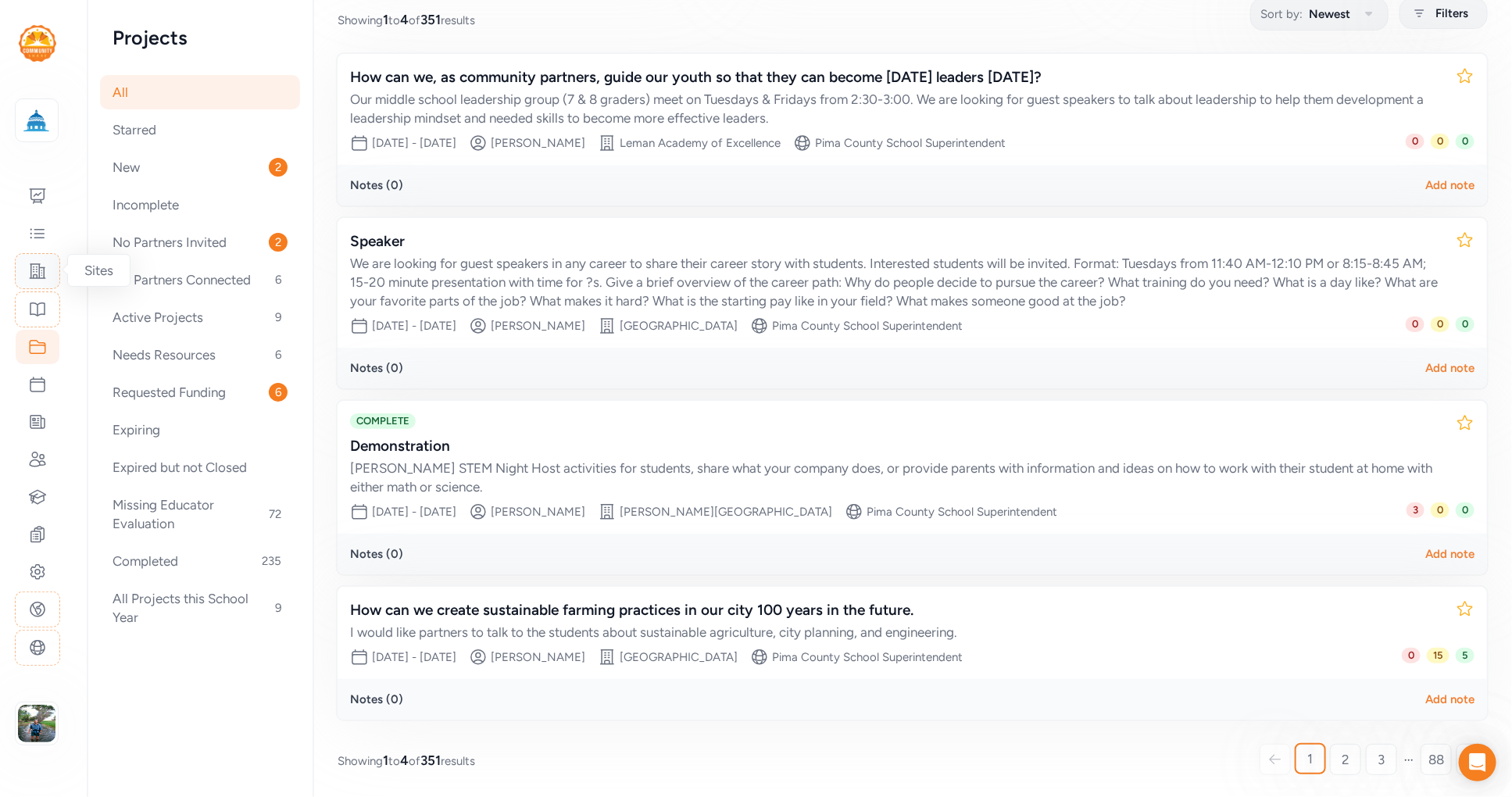
click at [36, 268] on icon at bounding box center [37, 271] width 19 height 19
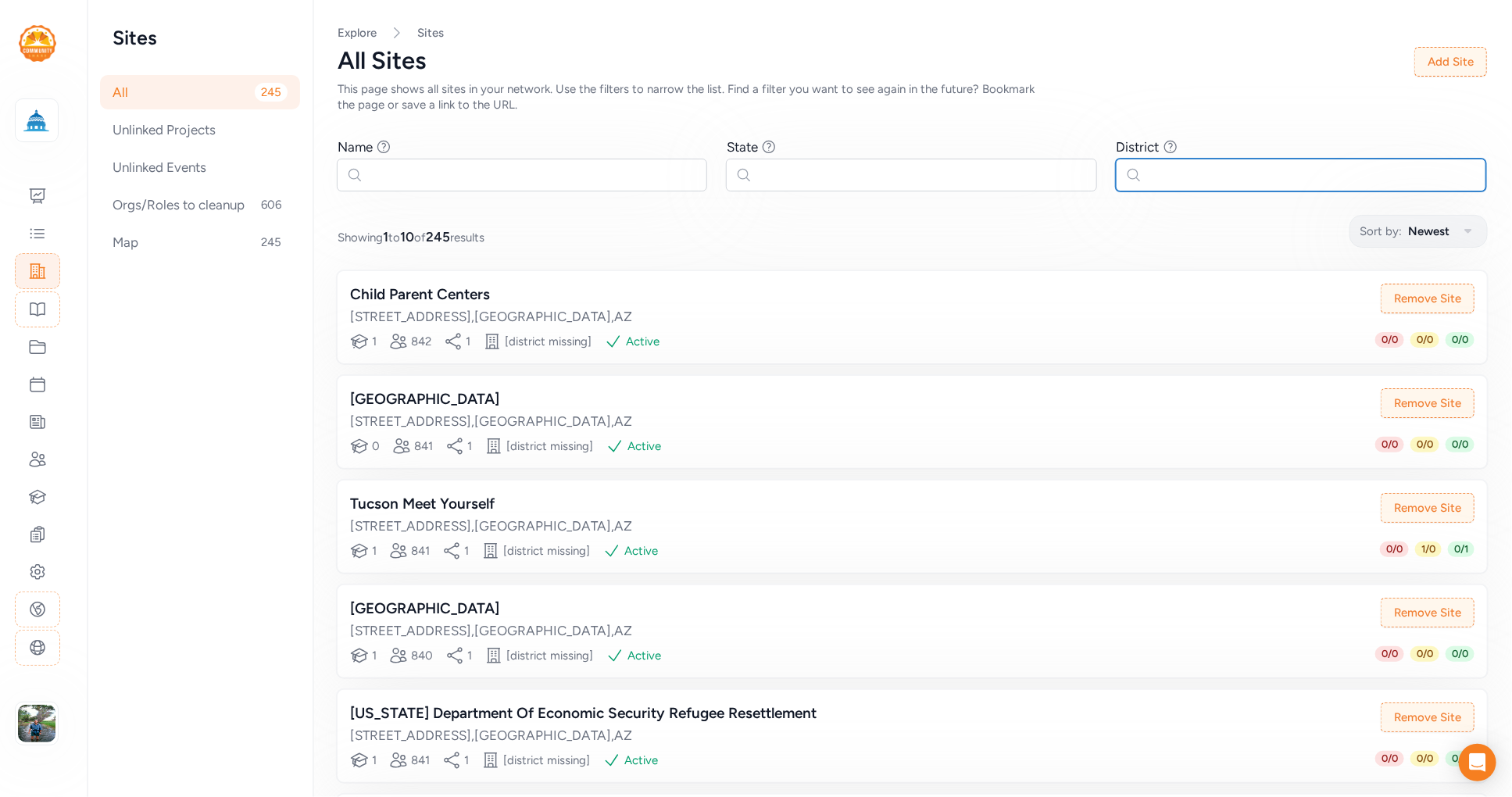
click at [1056, 177] on input "text" at bounding box center [1301, 174] width 370 height 33
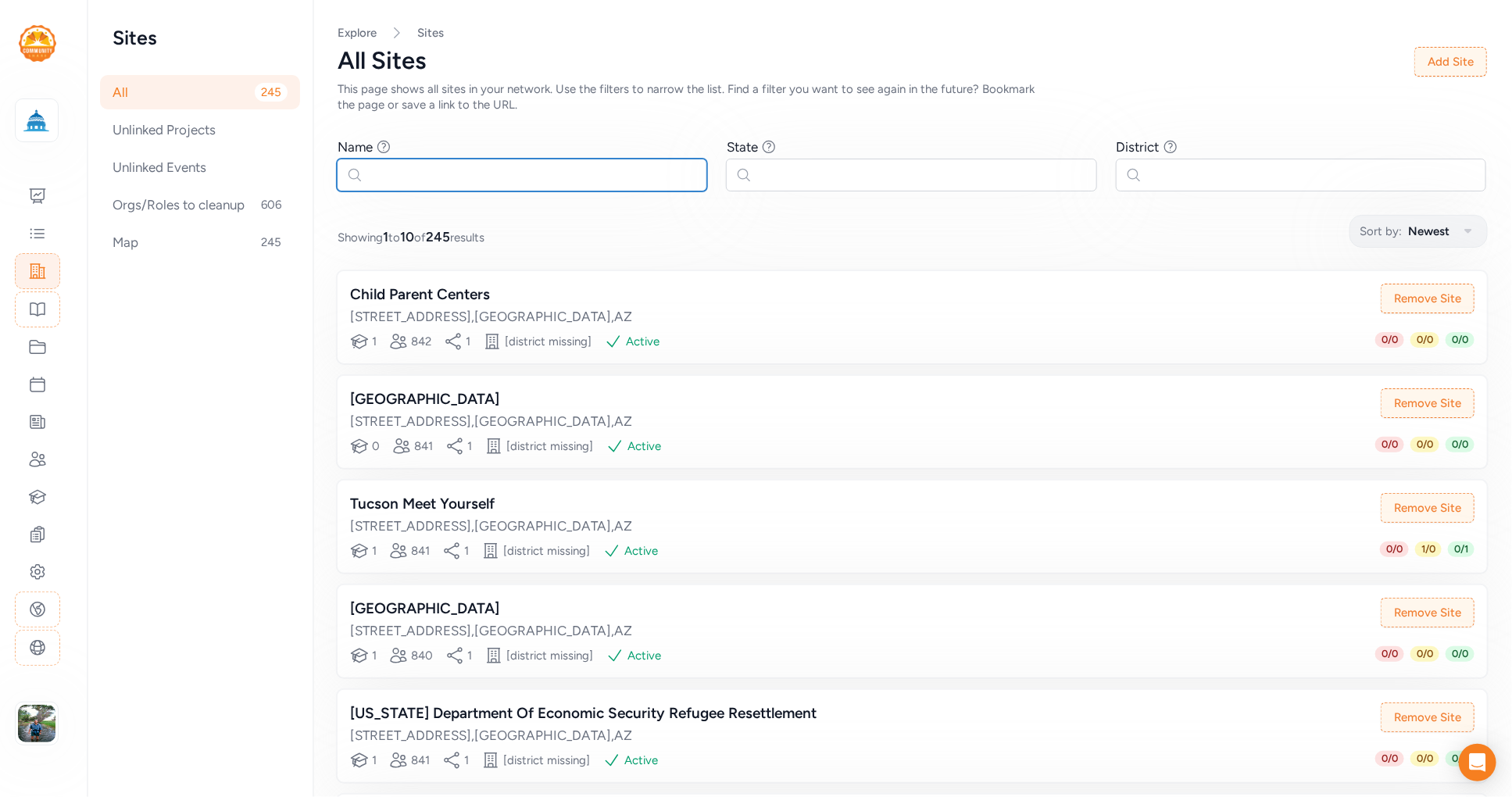
click at [465, 179] on input "text" at bounding box center [522, 174] width 370 height 33
